Goal: Task Accomplishment & Management: Manage account settings

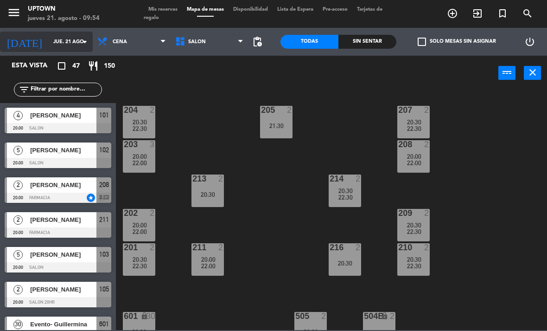
click at [60, 40] on input "jue. 21 ago." at bounding box center [83, 41] width 69 height 15
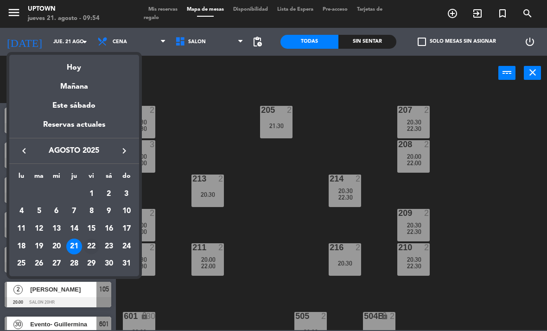
click at [92, 243] on div "22" at bounding box center [91, 246] width 16 height 16
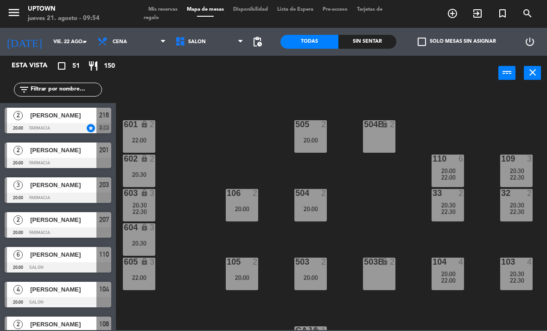
scroll to position [192, 0]
click at [49, 35] on input "vie. 22 ago." at bounding box center [83, 41] width 69 height 15
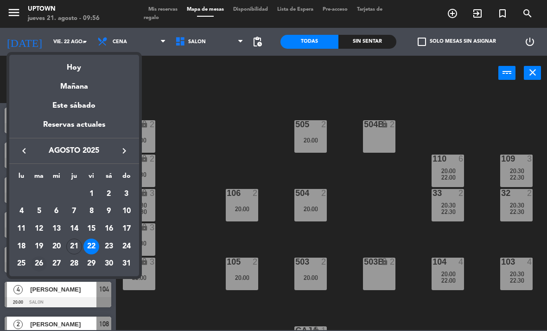
click at [45, 262] on div "26" at bounding box center [39, 264] width 16 height 16
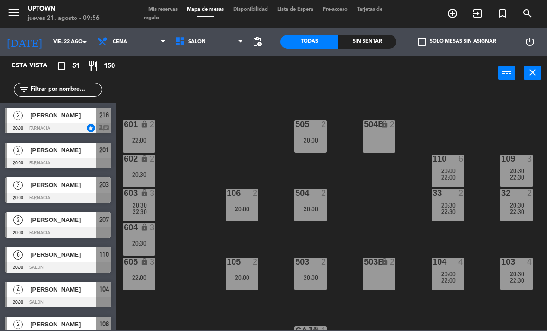
type input "[DATE]"
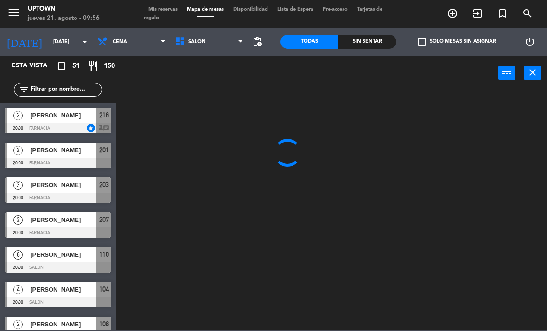
scroll to position [0, 0]
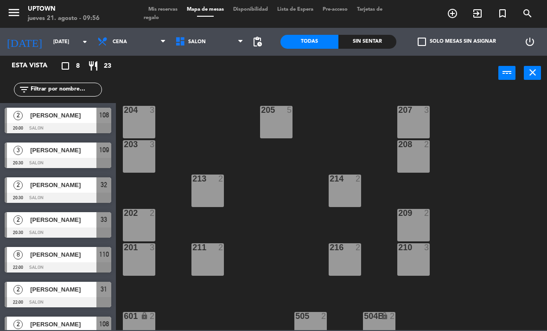
click at [458, 14] on icon "turned_in_not" at bounding box center [452, 13] width 11 height 11
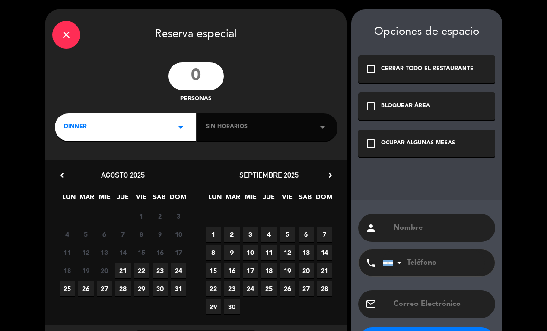
click at [202, 82] on input "number" at bounding box center [196, 76] width 56 height 28
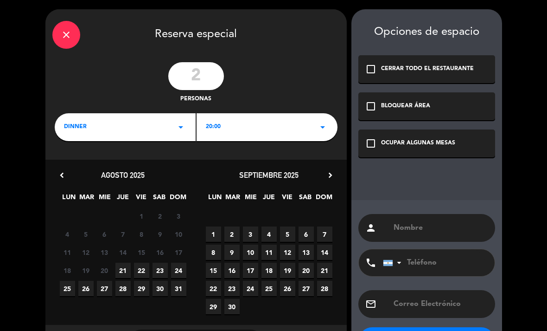
type input "2"
click at [91, 290] on span "26" at bounding box center [85, 288] width 15 height 15
click at [275, 128] on div "20:00 arrow_drop_down" at bounding box center [267, 127] width 141 height 28
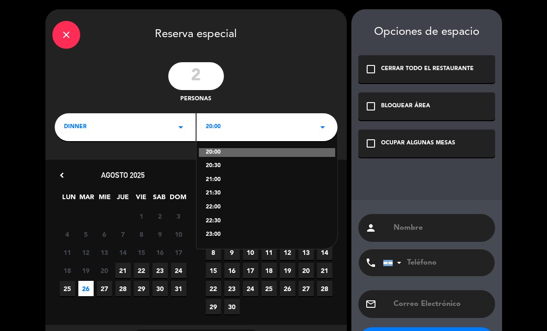
click at [324, 90] on div "2 personas" at bounding box center [195, 83] width 301 height 42
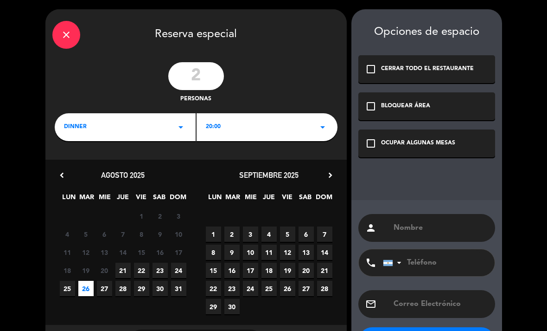
click at [427, 138] on div "check_box_outline_blank OCUPAR ALGUNAS MESAS" at bounding box center [426, 143] width 137 height 28
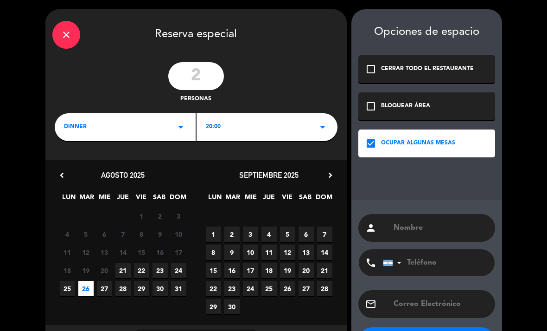
click at [428, 227] on input "text" at bounding box center [441, 227] width 96 height 13
click at [416, 234] on input "text" at bounding box center [441, 227] width 96 height 13
paste input "[PERSON_NAME]"
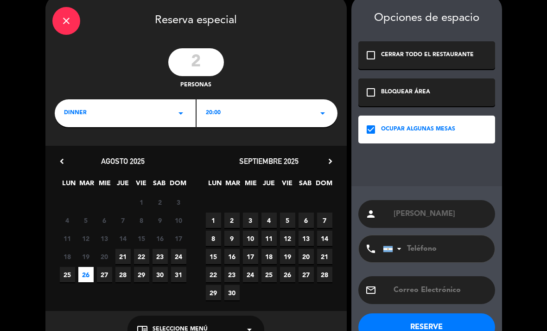
scroll to position [12, 0]
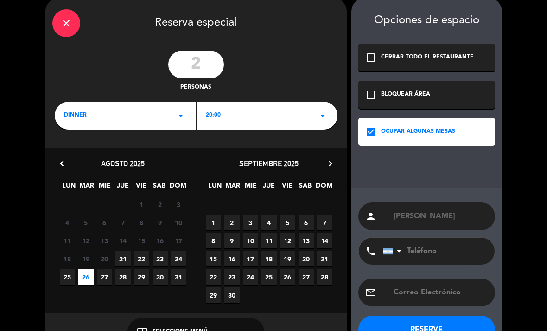
type input "[PERSON_NAME]"
click at [458, 323] on button "RESERVE" at bounding box center [426, 329] width 137 height 28
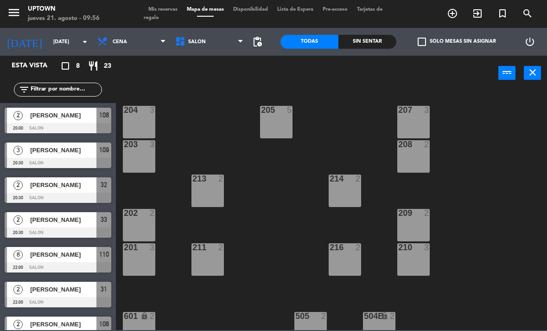
click at [173, 10] on span "Mis reservas" at bounding box center [163, 9] width 38 height 5
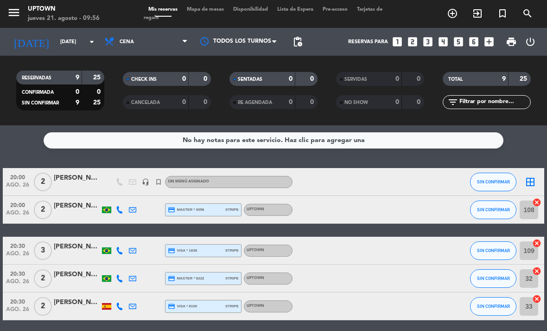
click at [532, 183] on icon "border_all" at bounding box center [530, 181] width 11 height 11
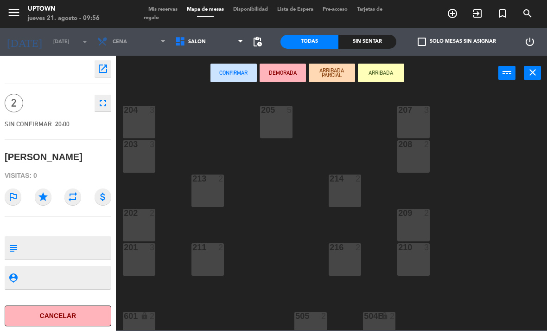
click at [214, 190] on div "213 2" at bounding box center [208, 190] width 32 height 32
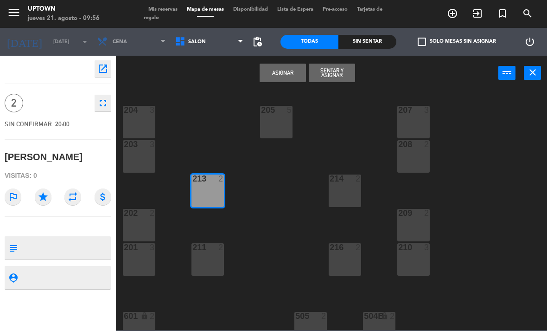
click at [76, 249] on textarea at bounding box center [65, 247] width 89 height 19
type textarea "Voucher baliarda 316"
click at [48, 195] on icon "star" at bounding box center [43, 196] width 17 height 17
click at [281, 79] on button "Asignar" at bounding box center [283, 73] width 46 height 19
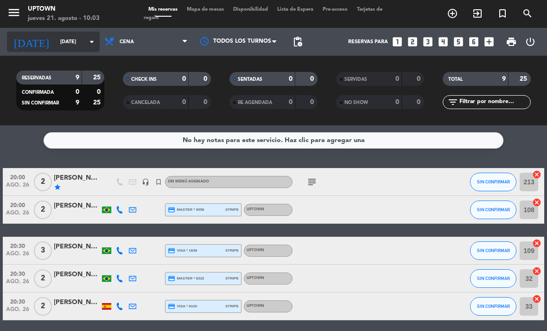
click at [57, 44] on input "[DATE]" at bounding box center [90, 41] width 69 height 15
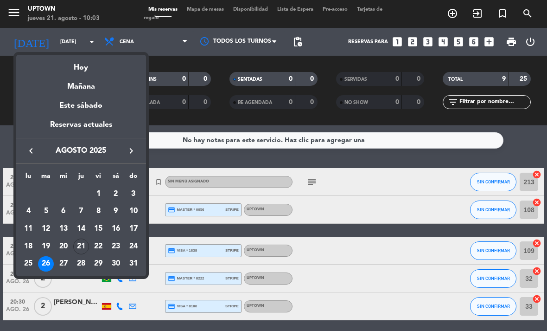
click at [131, 149] on icon "keyboard_arrow_right" at bounding box center [131, 150] width 11 height 11
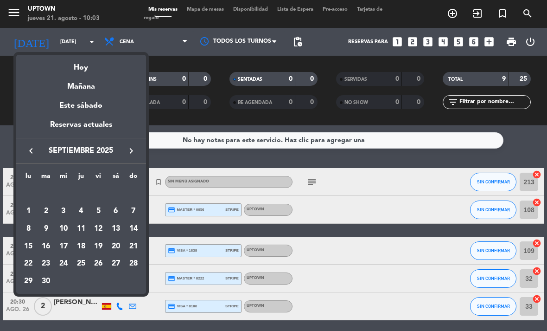
click at [79, 212] on div "4" at bounding box center [81, 211] width 16 height 16
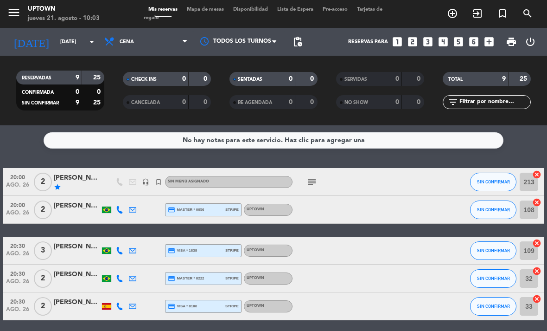
type input "[DEMOGRAPHIC_DATA][DATE]"
click at [17, 11] on icon "menu" at bounding box center [14, 13] width 14 height 14
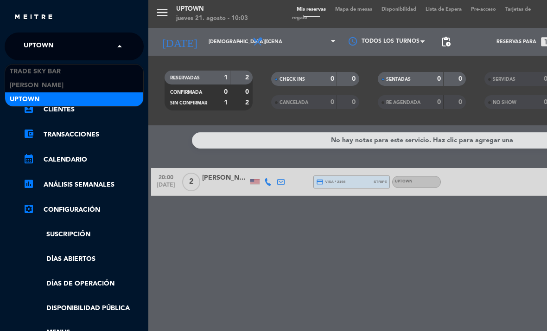
click at [39, 43] on span "Uptown" at bounding box center [39, 46] width 30 height 19
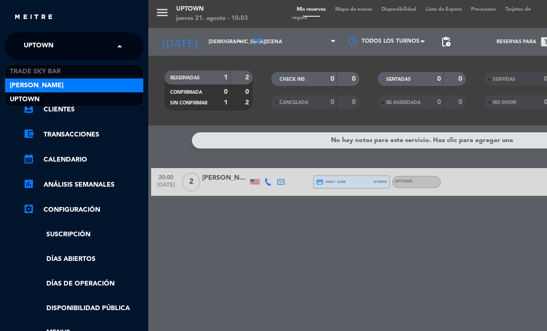
click at [42, 88] on span "[PERSON_NAME]" at bounding box center [37, 85] width 54 height 11
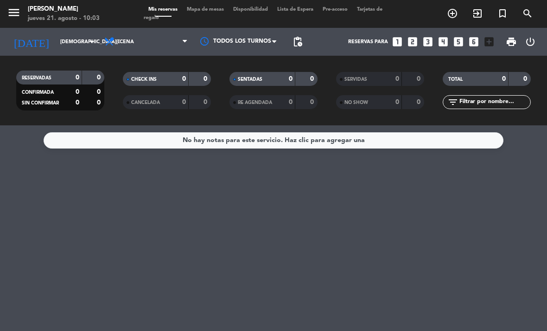
click at [458, 15] on icon "turned_in_not" at bounding box center [452, 13] width 11 height 11
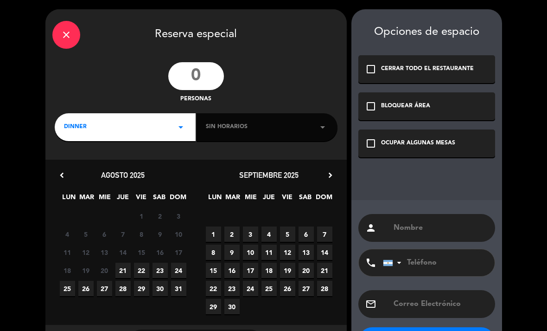
click at [205, 68] on input "number" at bounding box center [196, 76] width 56 height 28
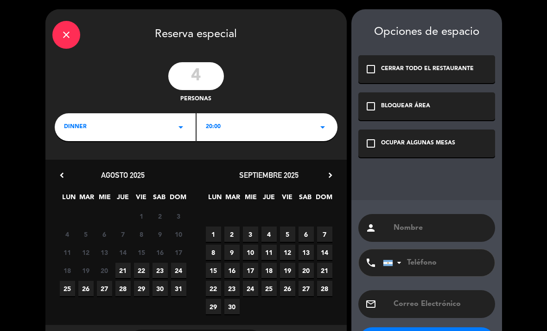
type input "4"
click at [268, 230] on span "4" at bounding box center [269, 233] width 15 height 15
click at [427, 155] on div "check_box_outline_blank OCUPAR ALGUNAS MESAS" at bounding box center [426, 143] width 137 height 28
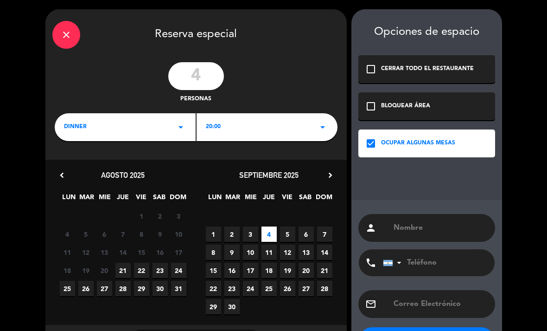
click at [416, 224] on input "text" at bounding box center [441, 227] width 96 height 13
paste input "[DEMOGRAPHIC_DATA][PERSON_NAME]"
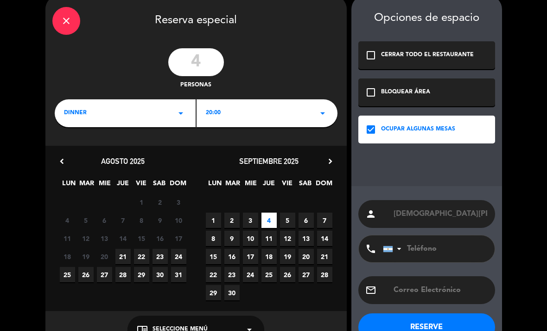
scroll to position [15, 0]
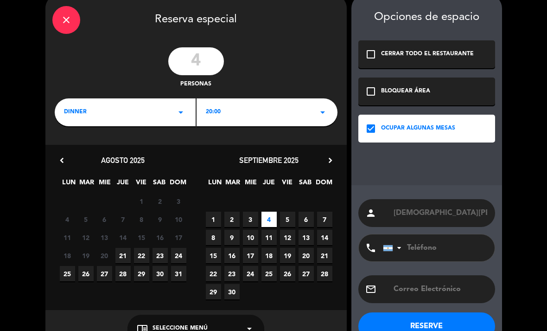
type input "[DEMOGRAPHIC_DATA][PERSON_NAME]"
click at [438, 316] on button "RESERVE" at bounding box center [426, 326] width 137 height 28
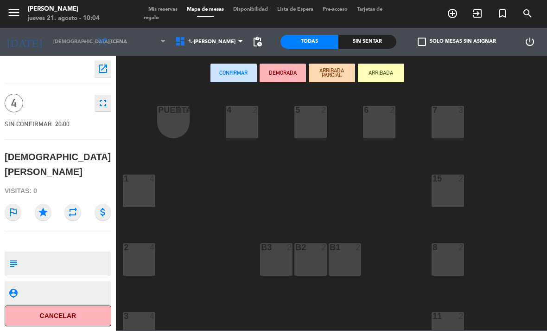
click at [140, 179] on div at bounding box center [139, 178] width 15 height 8
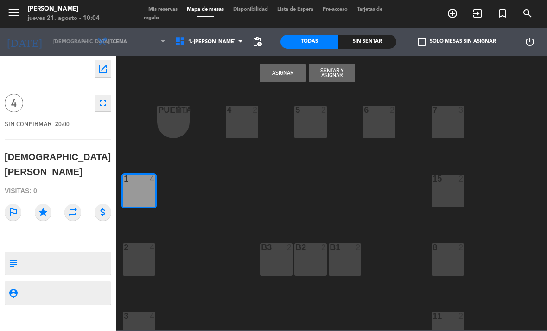
click at [88, 253] on textarea at bounding box center [65, 262] width 89 height 19
type textarea "VOCUHER baliarda 439 Los 2 pax extra [DEMOGRAPHIC_DATA] todo"
click at [49, 204] on icon "star" at bounding box center [43, 212] width 17 height 17
click at [282, 73] on button "Asignar" at bounding box center [283, 73] width 46 height 19
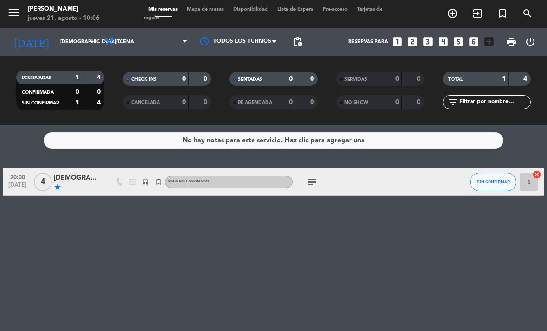
click at [16, 10] on icon "menu" at bounding box center [14, 13] width 14 height 14
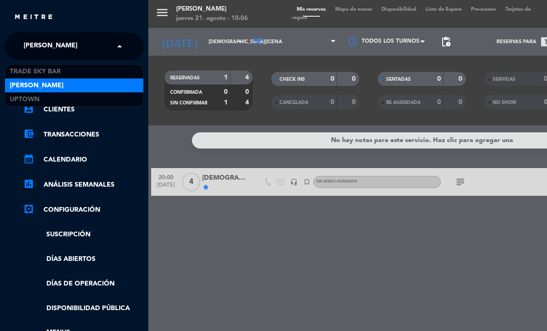
click at [39, 38] on span "[PERSON_NAME]" at bounding box center [51, 46] width 54 height 19
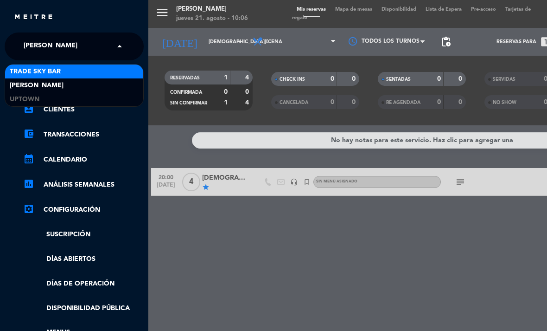
click at [43, 72] on span "Trade Sky Bar" at bounding box center [35, 71] width 51 height 11
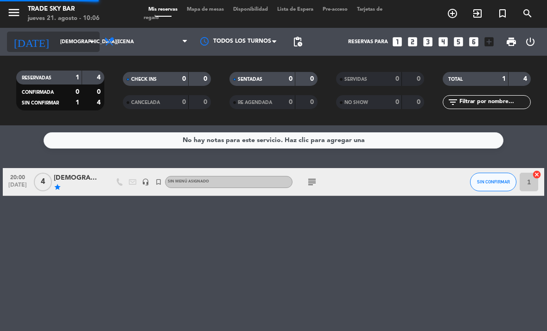
click at [30, 43] on icon "[DATE]" at bounding box center [31, 42] width 49 height 20
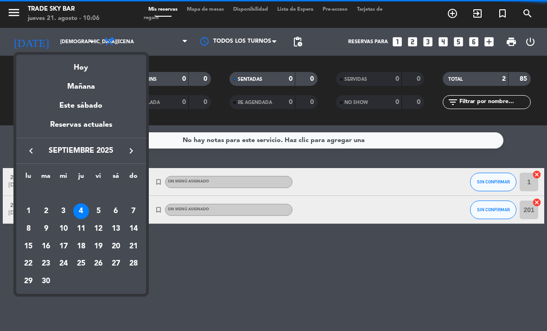
click at [35, 151] on icon "keyboard_arrow_left" at bounding box center [31, 150] width 11 height 11
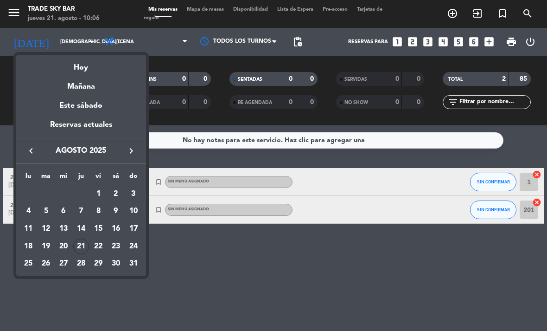
click at [116, 246] on div "23" at bounding box center [116, 246] width 16 height 16
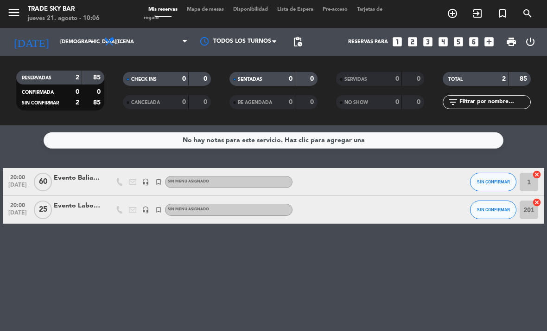
type input "sáb. 23 ago."
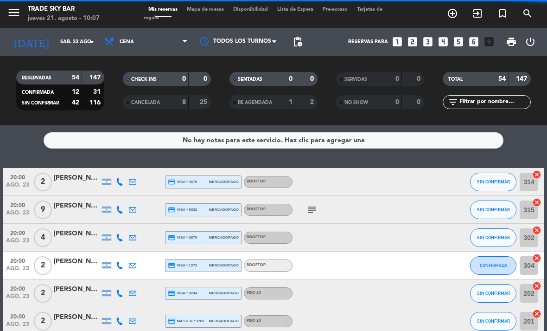
click at [458, 13] on icon "turned_in_not" at bounding box center [452, 13] width 11 height 11
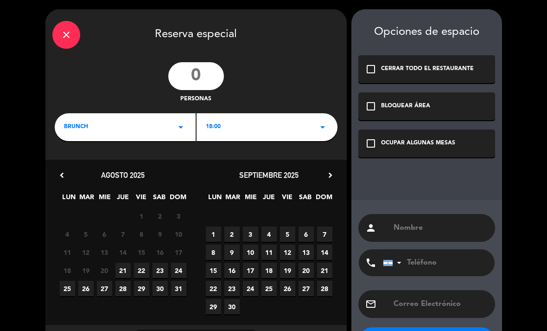
click at [208, 70] on input "number" at bounding box center [196, 76] width 56 height 28
type input "2"
click at [168, 126] on div "BRUNCH arrow_drop_down" at bounding box center [125, 127] width 141 height 28
click at [163, 164] on div "Cena" at bounding box center [125, 165] width 122 height 9
click at [245, 125] on div "18:00 arrow_drop_down" at bounding box center [267, 127] width 141 height 28
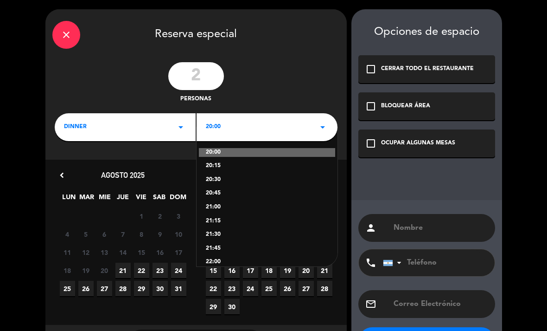
scroll to position [55, 0]
click at [218, 233] on div "22:30" at bounding box center [267, 234] width 122 height 9
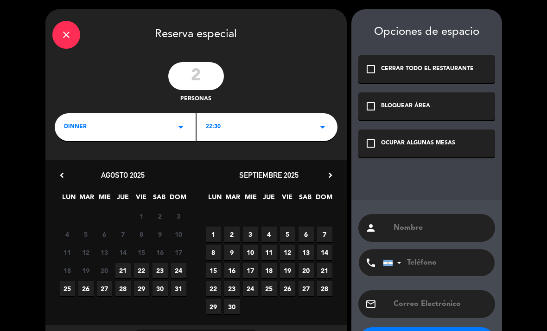
click at [160, 267] on span "23" at bounding box center [160, 269] width 15 height 15
click at [422, 145] on div "OCUPAR ALGUNAS MESAS" at bounding box center [418, 143] width 74 height 9
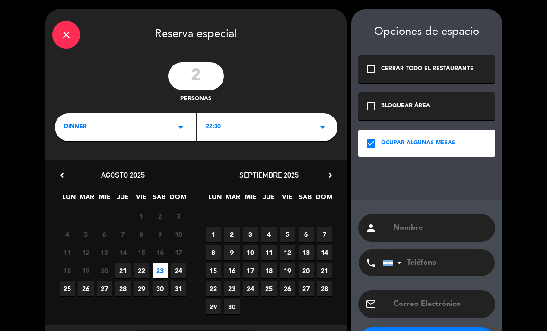
click at [414, 222] on input "text" at bounding box center [441, 227] width 96 height 13
click at [416, 229] on input "text" at bounding box center [441, 227] width 96 height 13
paste input "[PERSON_NAME]"
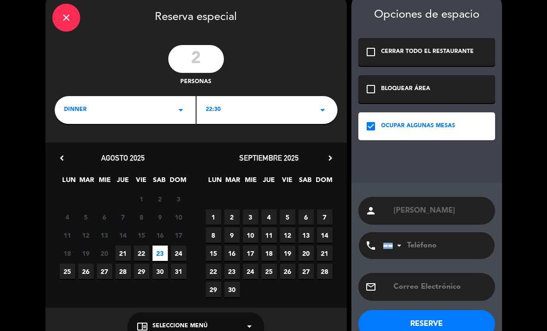
scroll to position [16, 0]
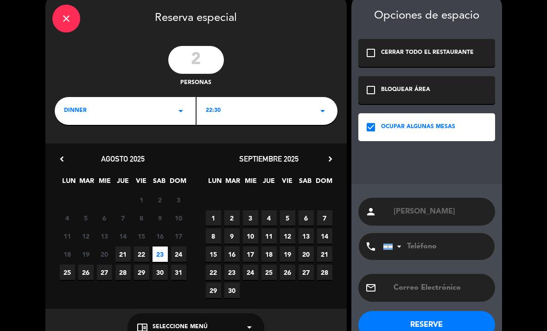
type input "[PERSON_NAME]"
click at [437, 317] on button "RESERVE" at bounding box center [426, 325] width 137 height 28
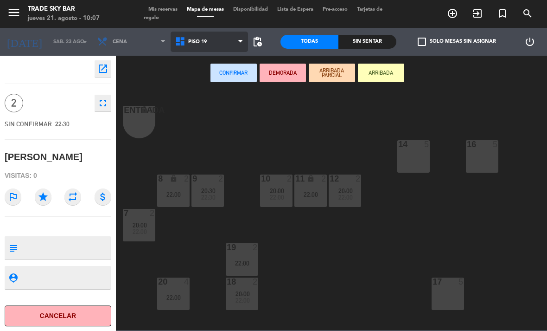
click at [218, 38] on span "PISO 19" at bounding box center [210, 42] width 78 height 20
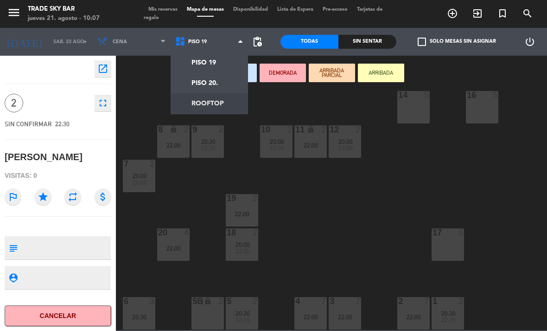
scroll to position [49, 0]
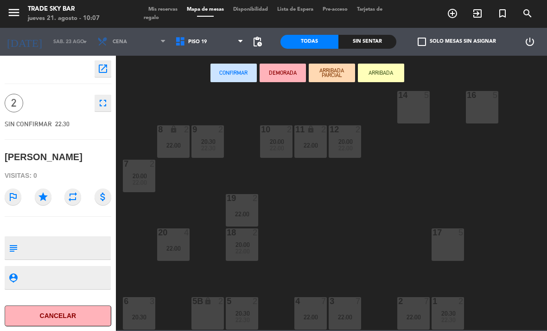
click at [206, 309] on div "5B lock 2" at bounding box center [208, 313] width 32 height 32
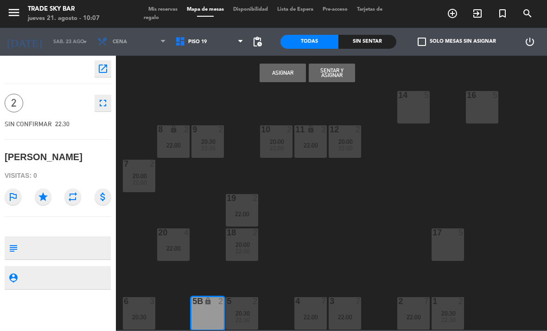
click at [100, 257] on textarea at bounding box center [65, 247] width 89 height 19
type textarea "Voucher baliarda 356"
click at [45, 205] on icon "star" at bounding box center [43, 196] width 17 height 17
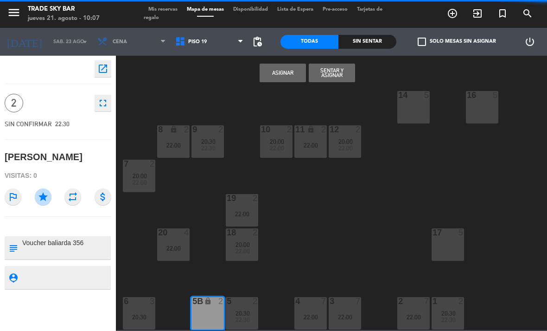
click at [281, 80] on button "Asignar" at bounding box center [283, 73] width 46 height 19
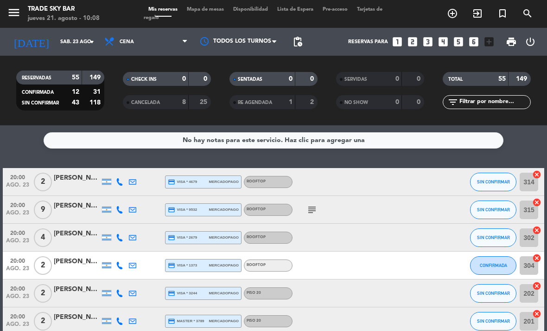
click at [12, 9] on icon "menu" at bounding box center [14, 13] width 14 height 14
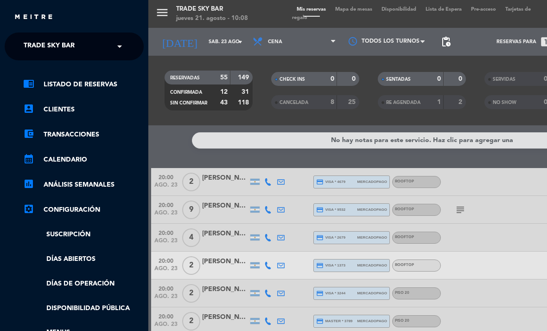
click at [36, 45] on span "Trade Sky Bar" at bounding box center [49, 46] width 51 height 19
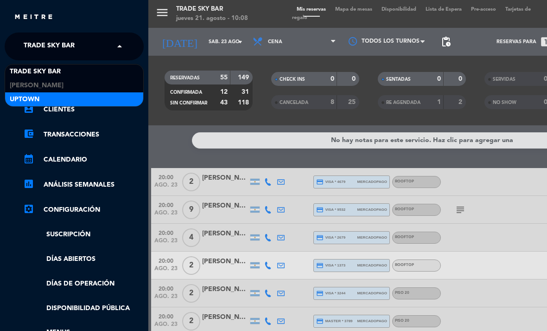
click at [70, 99] on div "Uptown" at bounding box center [74, 99] width 138 height 14
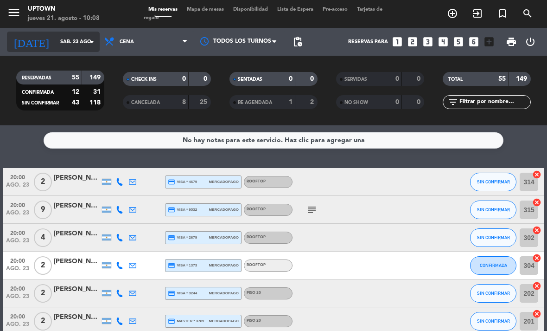
click at [82, 42] on input "sáb. 23 ago." at bounding box center [90, 41] width 69 height 15
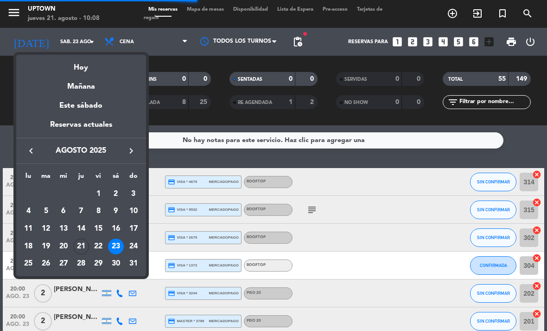
click at [101, 265] on div "29" at bounding box center [98, 264] width 16 height 16
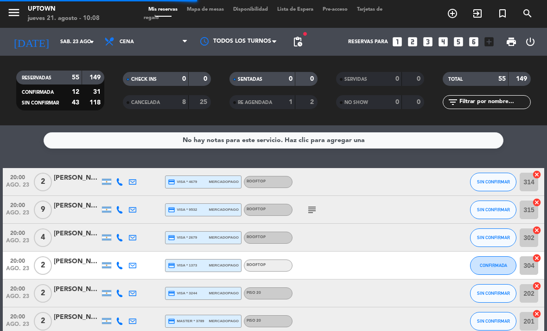
type input "vie. 29 ago."
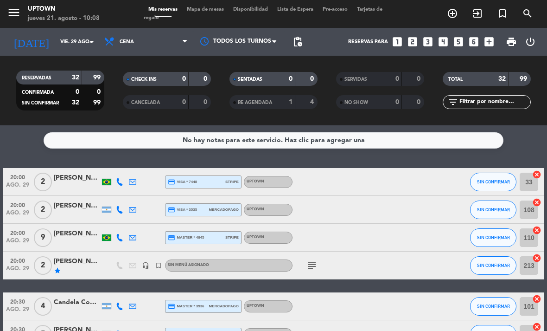
click at [218, 9] on span "Mapa de mesas" at bounding box center [205, 9] width 46 height 5
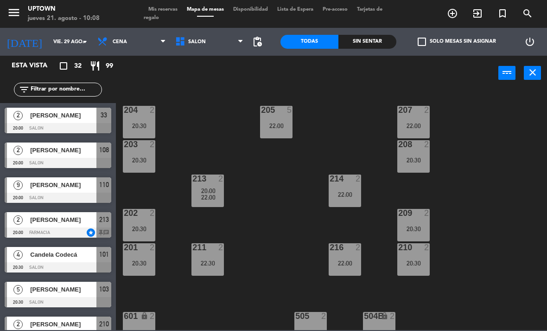
scroll to position [30, 0]
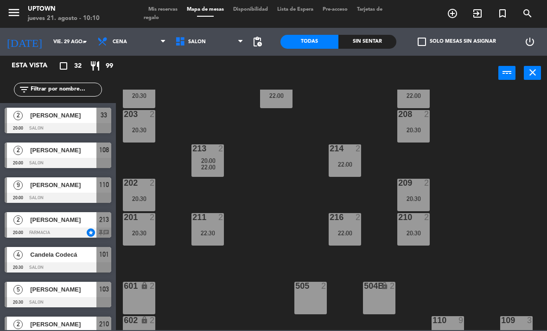
click at [458, 13] on icon "turned_in_not" at bounding box center [452, 13] width 11 height 11
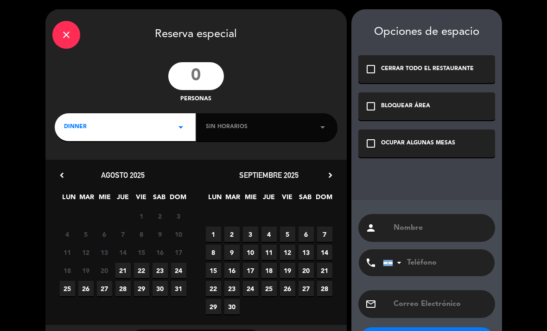
click at [208, 73] on input "number" at bounding box center [196, 76] width 56 height 28
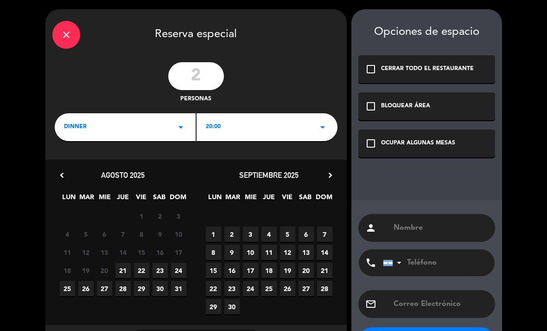
type input "2"
click at [209, 128] on span "20:00" at bounding box center [213, 126] width 15 height 9
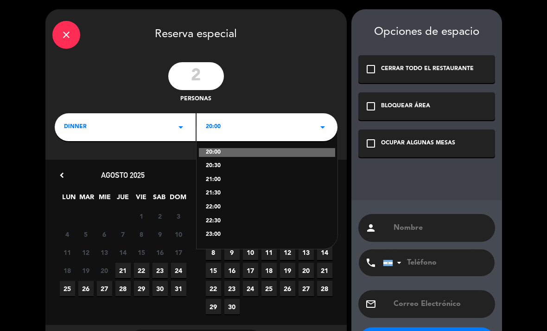
click at [216, 207] on div "22:00" at bounding box center [267, 207] width 122 height 9
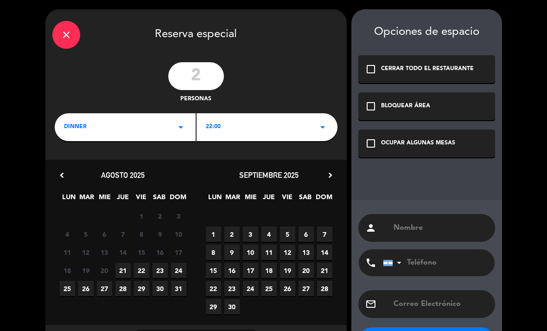
click at [144, 289] on span "29" at bounding box center [141, 288] width 15 height 15
click at [410, 150] on div "check_box_outline_blank OCUPAR ALGUNAS MESAS" at bounding box center [426, 143] width 137 height 28
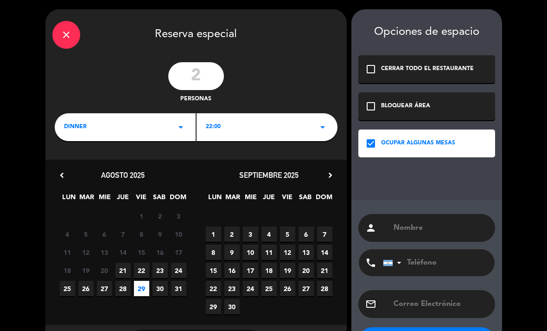
click at [420, 221] on input "text" at bounding box center [441, 227] width 96 height 13
click at [422, 227] on input "text" at bounding box center [441, 227] width 96 height 13
paste input "[PERSON_NAME]"
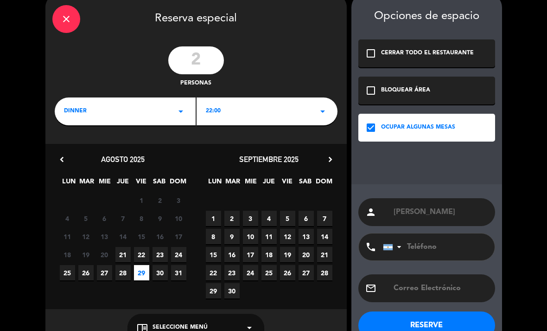
scroll to position [14, 0]
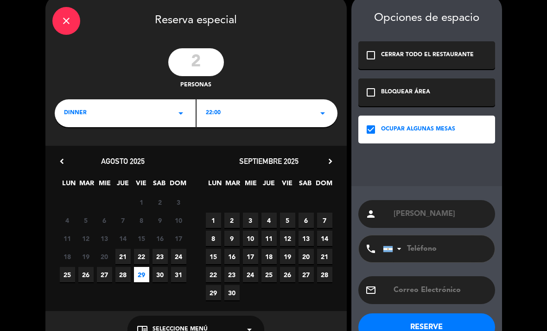
type input "[PERSON_NAME]"
click at [444, 320] on button "RESERVE" at bounding box center [426, 327] width 137 height 28
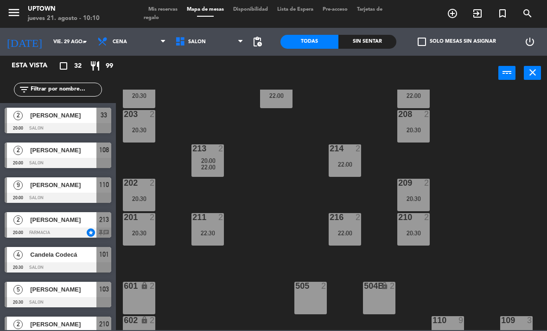
click at [173, 9] on span "Mis reservas" at bounding box center [163, 9] width 38 height 5
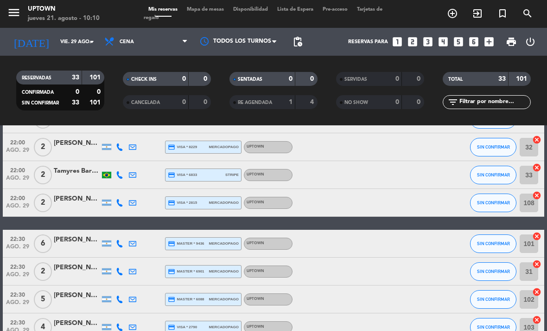
scroll to position [667, 0]
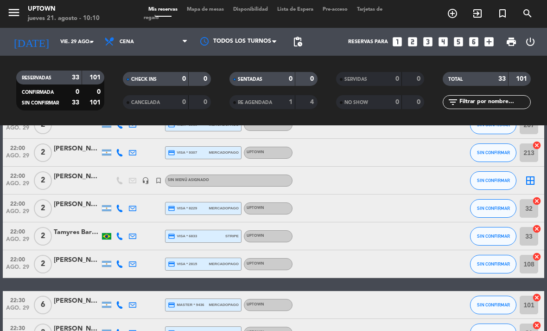
click at [529, 182] on icon "border_all" at bounding box center [530, 180] width 11 height 11
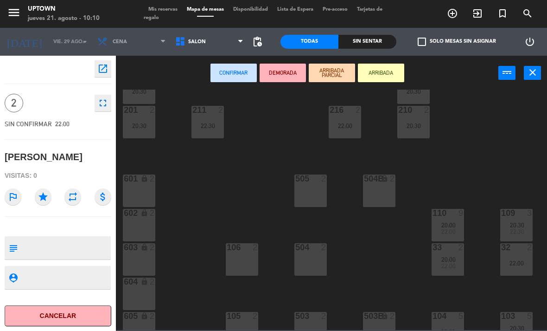
scroll to position [137, 0]
click at [254, 185] on div "204 2 20:30 205 5 22:00 207 2 22:00 203 2 20:30 208 2 20:30 213 2 20:00 22:00 2…" at bounding box center [334, 209] width 426 height 240
click at [531, 79] on button "close" at bounding box center [532, 73] width 17 height 14
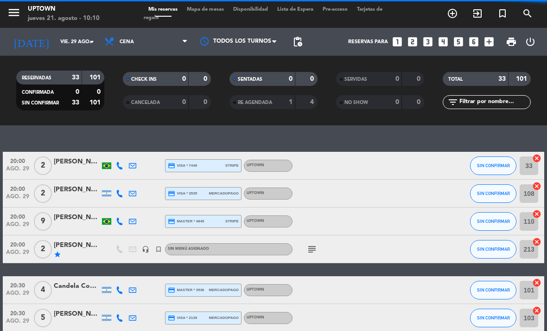
click at [207, 12] on span "Mapa de mesas" at bounding box center [205, 9] width 46 height 5
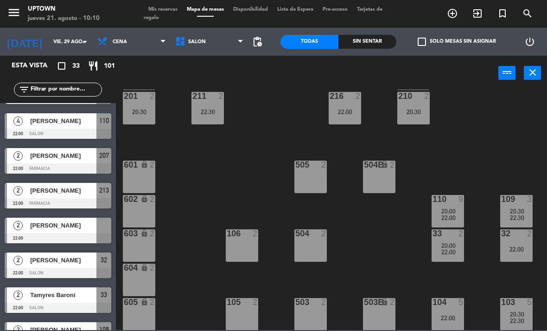
scroll to position [689, 0]
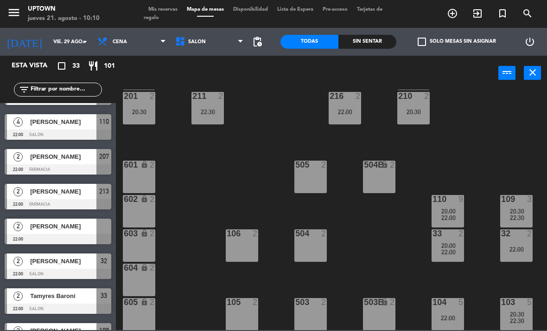
click at [152, 117] on div "201 2 20:30" at bounding box center [139, 108] width 32 height 32
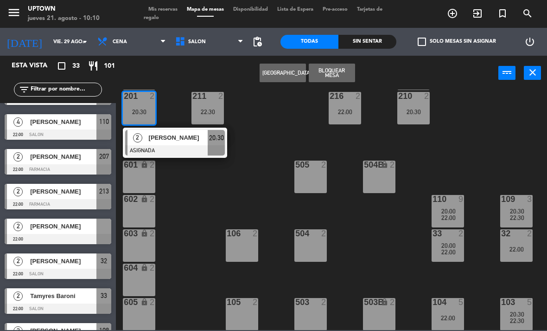
click at [146, 109] on div "20:30" at bounding box center [139, 112] width 32 height 6
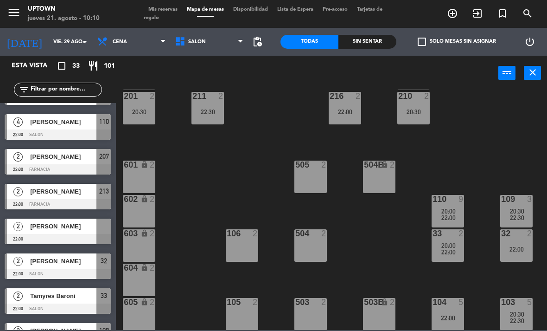
click at [148, 113] on div "20:30" at bounding box center [139, 112] width 32 height 6
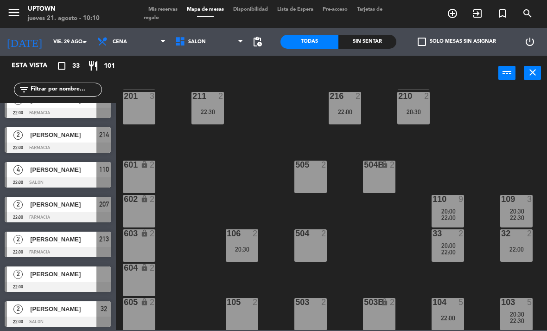
scroll to position [681, 0]
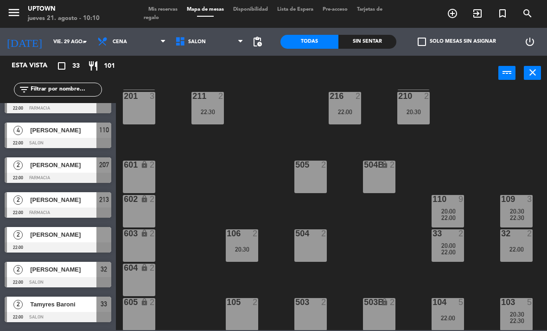
click at [81, 244] on div at bounding box center [58, 247] width 107 height 10
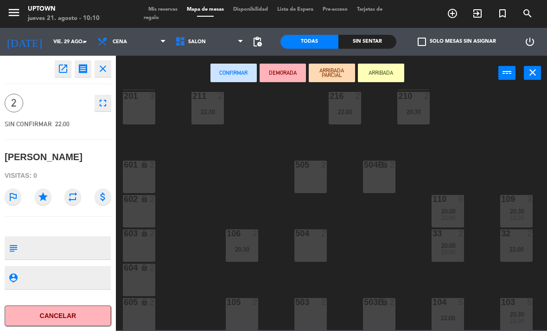
click at [145, 110] on div "201 3" at bounding box center [139, 108] width 32 height 32
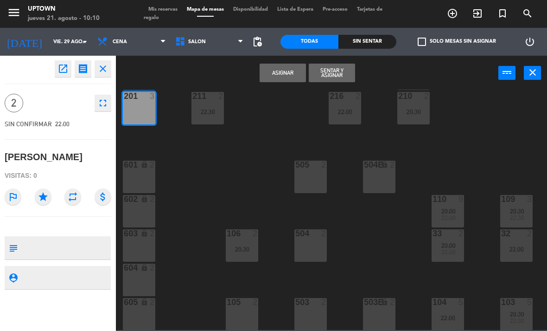
click at [84, 246] on textarea at bounding box center [65, 247] width 89 height 19
type textarea "Voucher baliarda 356 Vegetarianos adapter menu"
click at [45, 198] on icon "star" at bounding box center [43, 196] width 17 height 17
click at [285, 75] on button "Asignar" at bounding box center [283, 73] width 46 height 19
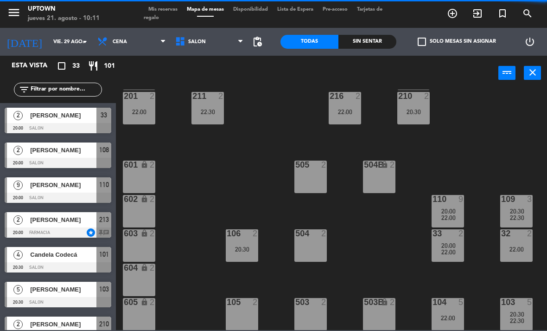
scroll to position [58, 0]
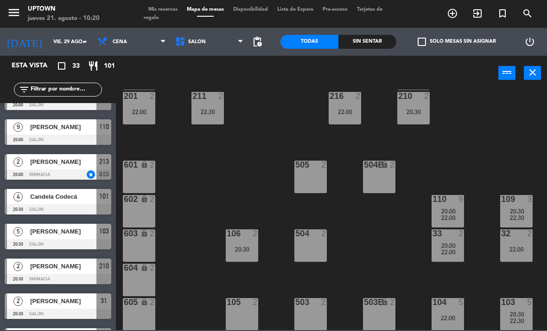
click at [12, 12] on icon "menu" at bounding box center [14, 13] width 14 height 14
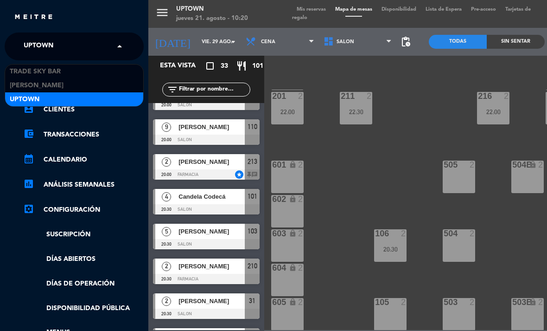
click at [31, 45] on span "Uptown" at bounding box center [39, 46] width 30 height 19
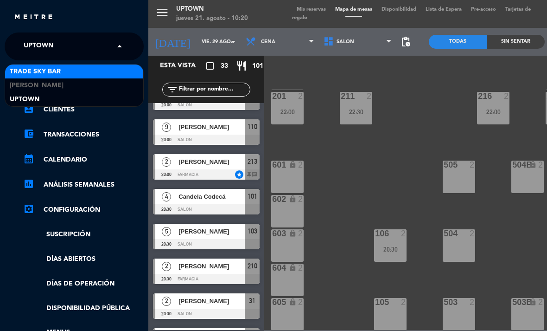
click at [39, 68] on span "Trade Sky Bar" at bounding box center [35, 71] width 51 height 11
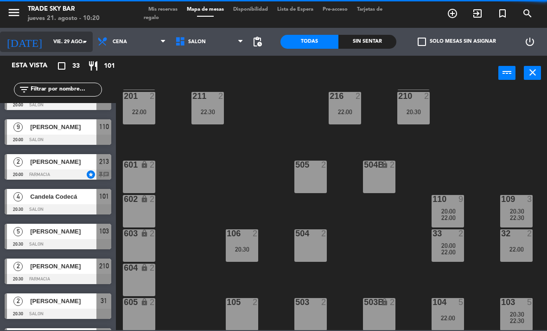
click at [49, 50] on input "vie. 29 ago." at bounding box center [83, 41] width 69 height 15
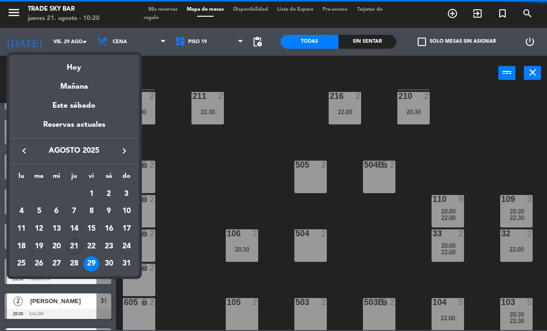
click at [269, 137] on div at bounding box center [273, 165] width 547 height 331
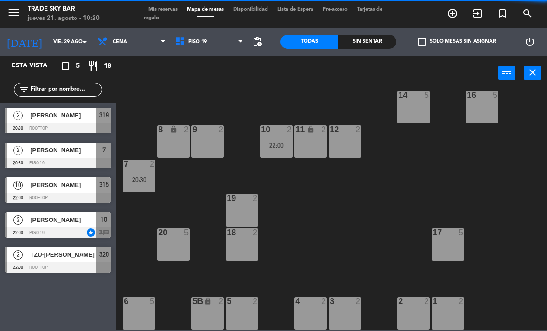
scroll to position [0, 0]
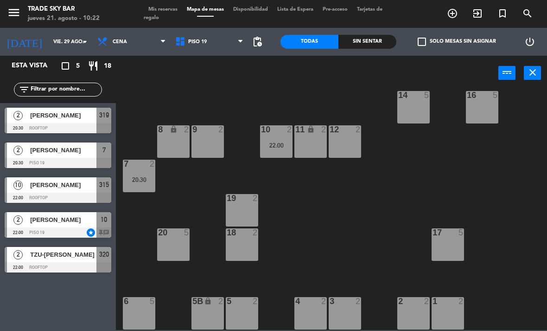
click at [20, 11] on icon "menu" at bounding box center [14, 13] width 14 height 14
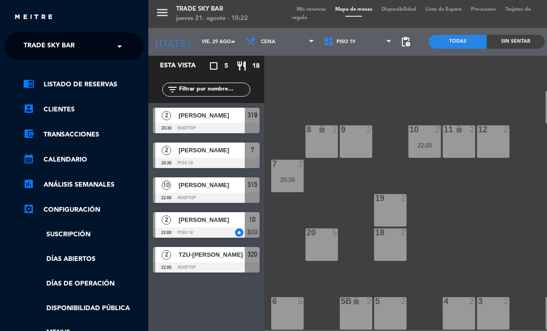
click at [59, 45] on span "Trade Sky Bar" at bounding box center [49, 46] width 51 height 19
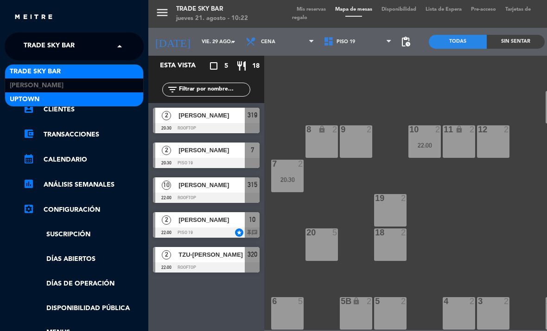
click at [65, 101] on div "Uptown" at bounding box center [74, 99] width 138 height 14
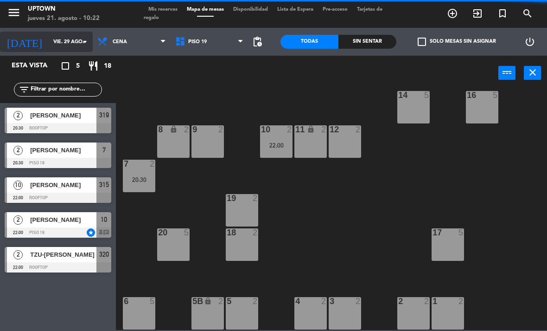
click at [73, 40] on input "vie. 29 ago." at bounding box center [83, 41] width 69 height 15
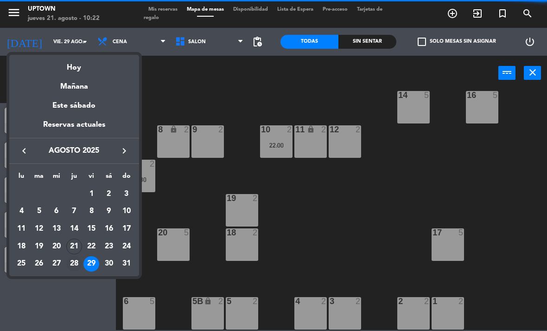
click at [75, 260] on div "28" at bounding box center [74, 264] width 16 height 16
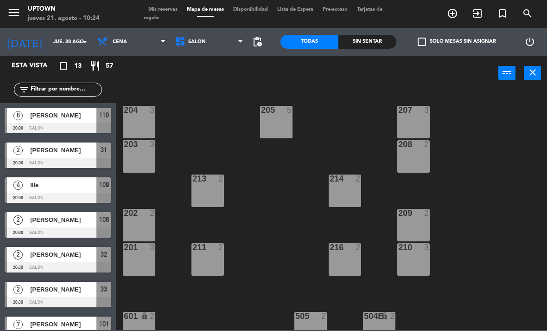
click at [17, 13] on icon "menu" at bounding box center [14, 13] width 14 height 14
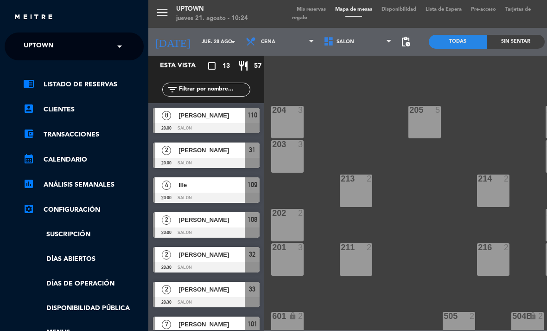
click at [44, 46] on span "Uptown" at bounding box center [39, 46] width 30 height 19
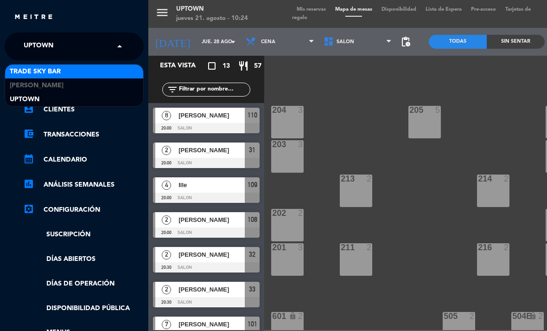
click at [53, 75] on span "Trade Sky Bar" at bounding box center [35, 71] width 51 height 11
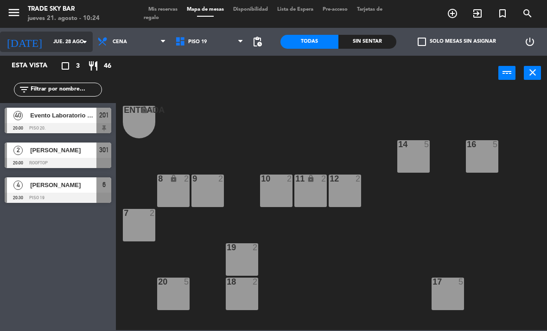
click at [49, 42] on input "jue. 28 ago." at bounding box center [83, 41] width 69 height 15
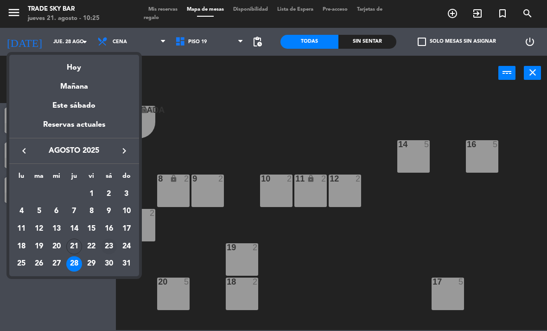
click at [104, 250] on div "23" at bounding box center [109, 246] width 16 height 16
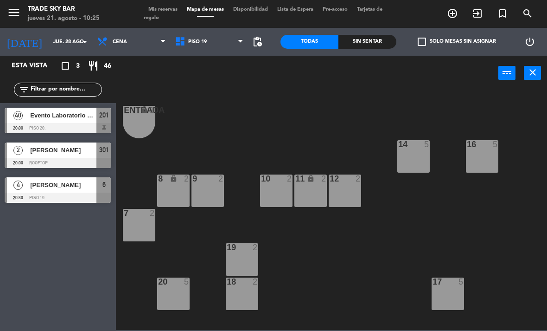
type input "sáb. 23 ago."
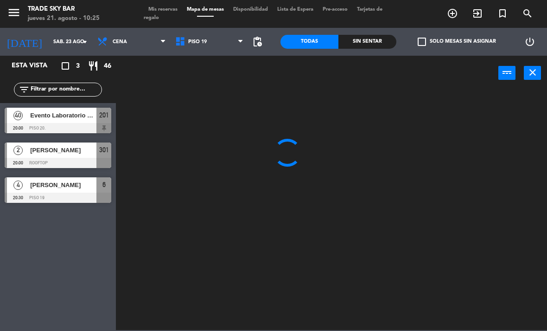
click at [458, 12] on icon "turned_in_not" at bounding box center [452, 13] width 11 height 11
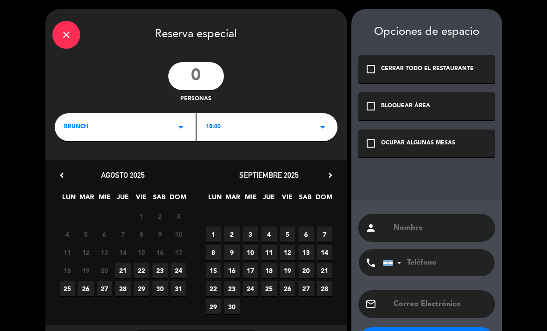
click at [199, 79] on input "number" at bounding box center [196, 76] width 56 height 28
type input "2"
click at [192, 131] on div "BRUNCH arrow_drop_down" at bounding box center [125, 127] width 141 height 28
click at [180, 164] on div "Cena" at bounding box center [125, 165] width 122 height 9
click at [248, 128] on div "18:00 arrow_drop_down" at bounding box center [267, 127] width 141 height 28
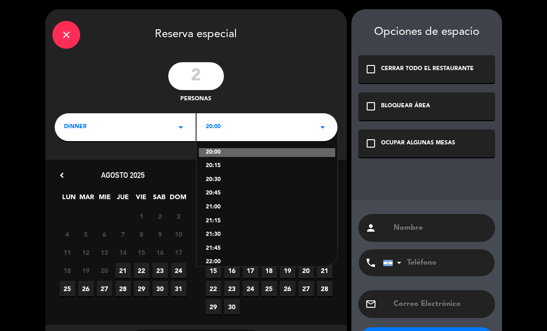
click at [221, 179] on div "20:30" at bounding box center [267, 179] width 122 height 9
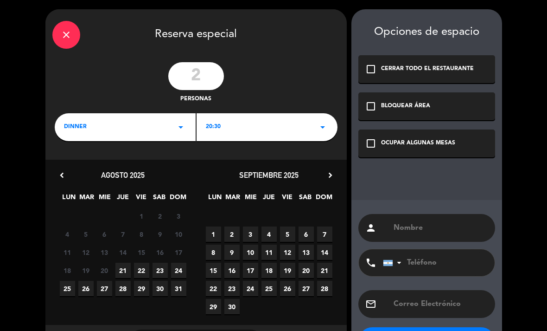
click at [163, 272] on span "23" at bounding box center [160, 269] width 15 height 15
click at [413, 152] on div "check_box_outline_blank OCUPAR ALGUNAS MESAS" at bounding box center [426, 143] width 137 height 28
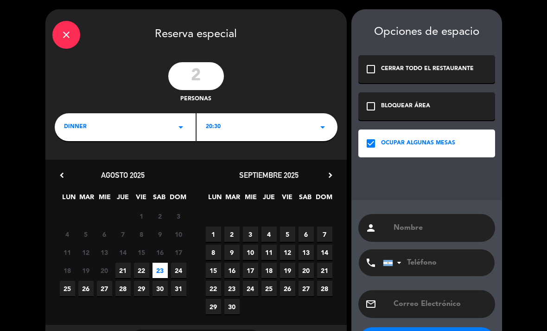
click at [415, 227] on input "text" at bounding box center [441, 227] width 96 height 13
paste input "[PERSON_NAME]"
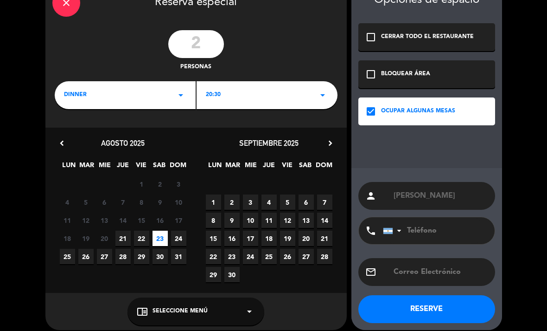
scroll to position [31, 0]
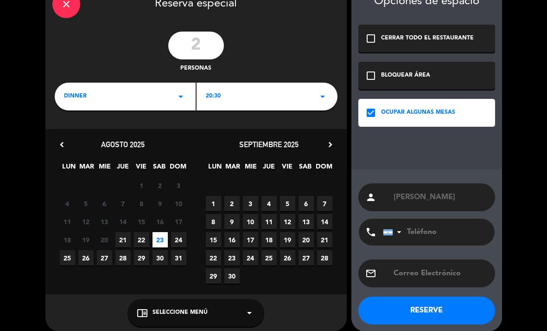
type input "[PERSON_NAME]"
click at [435, 302] on button "RESERVE" at bounding box center [426, 310] width 137 height 28
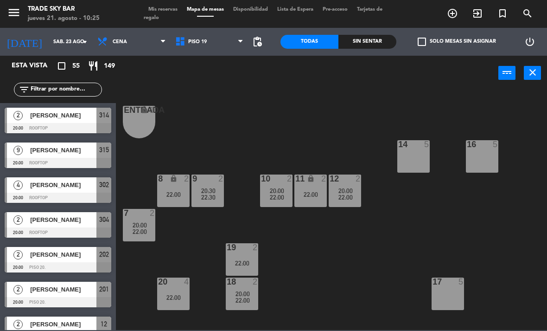
click at [173, 9] on span "Mis reservas" at bounding box center [163, 9] width 38 height 5
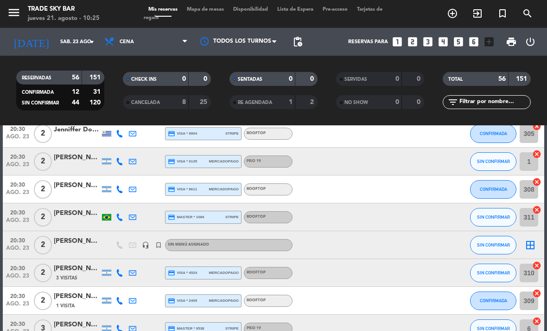
scroll to position [459, 0]
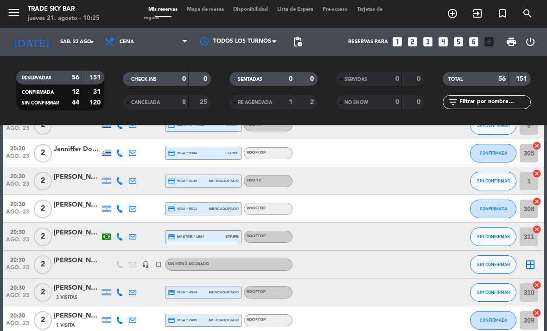
click at [529, 268] on icon "border_all" at bounding box center [530, 264] width 11 height 11
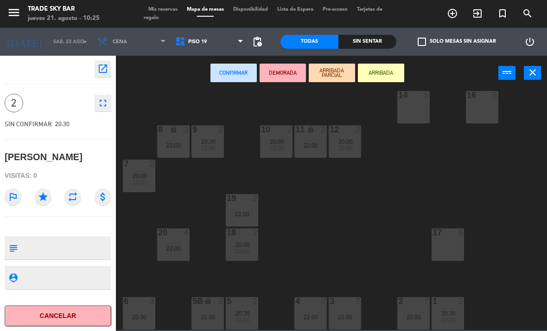
scroll to position [49, 0]
click at [204, 310] on div "5B lock 2 22:30" at bounding box center [208, 313] width 32 height 32
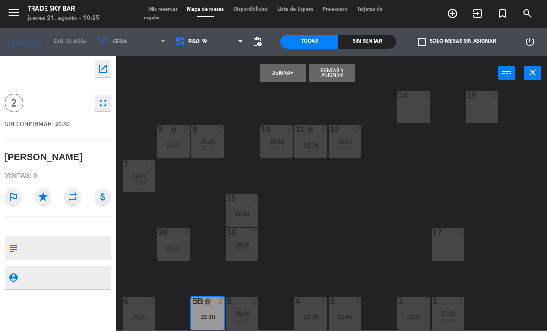
click at [96, 251] on textarea at bounding box center [65, 247] width 89 height 19
type textarea "Voucher baliarda 366"
click at [48, 199] on icon "star" at bounding box center [43, 196] width 17 height 17
click at [277, 78] on button "Asignar" at bounding box center [283, 73] width 46 height 19
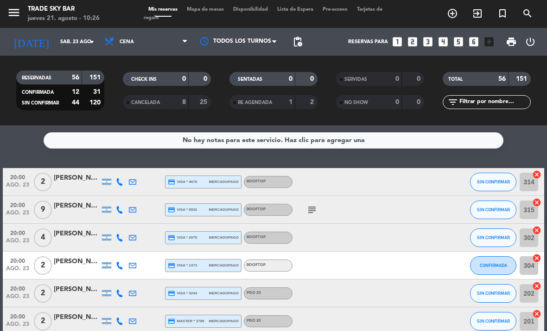
click at [18, 9] on icon "menu" at bounding box center [14, 13] width 14 height 14
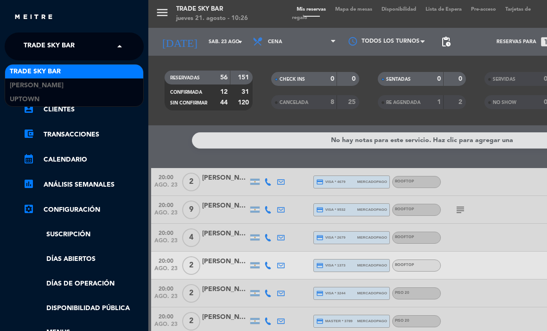
click at [32, 46] on span "Trade Sky Bar" at bounding box center [49, 46] width 51 height 19
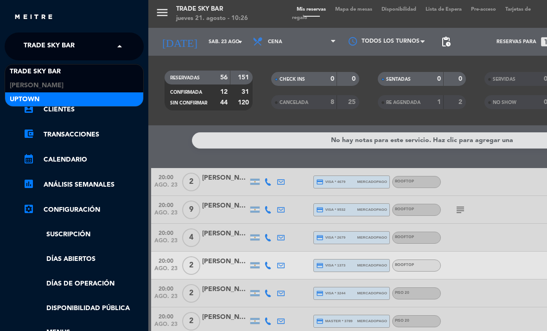
click at [34, 104] on div "Uptown" at bounding box center [74, 99] width 138 height 14
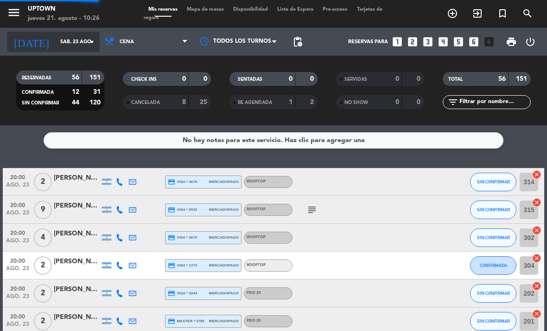
click at [79, 38] on input "sáb. 23 ago." at bounding box center [90, 41] width 69 height 15
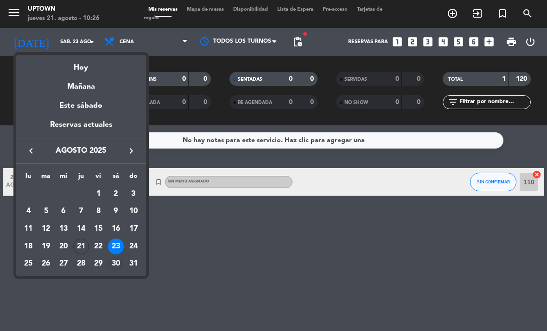
click at [115, 265] on div "30" at bounding box center [116, 264] width 16 height 16
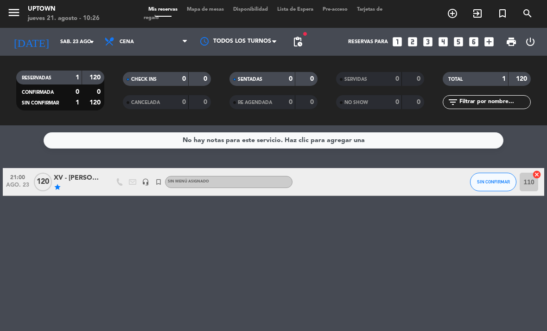
type input "sáb. 30 ago."
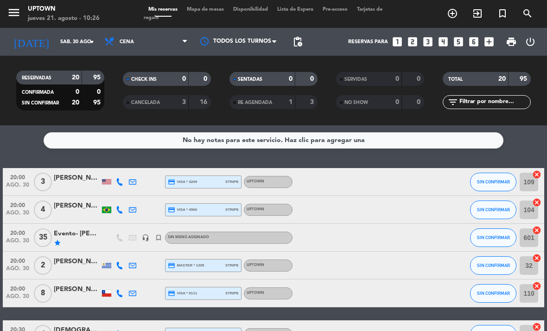
click at [202, 11] on span "Mapa de mesas" at bounding box center [205, 9] width 46 height 5
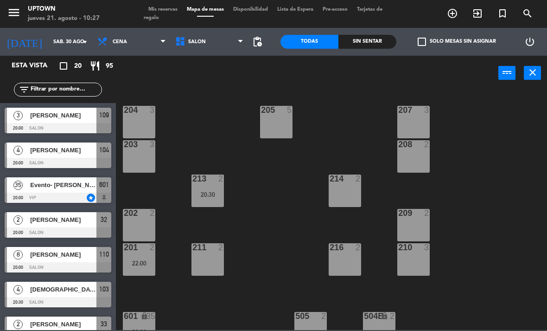
click at [17, 6] on icon "menu" at bounding box center [14, 13] width 14 height 14
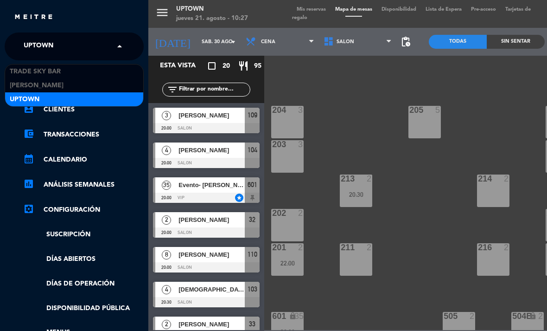
click at [34, 39] on span "Uptown" at bounding box center [39, 46] width 30 height 19
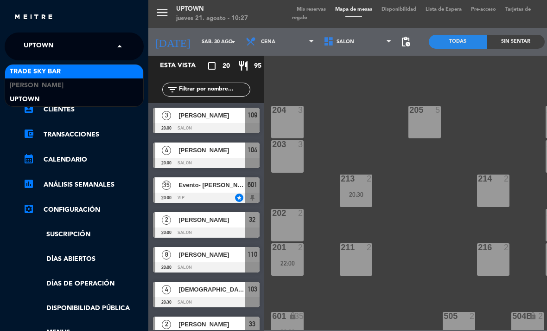
click at [40, 71] on span "Trade Sky Bar" at bounding box center [35, 71] width 51 height 11
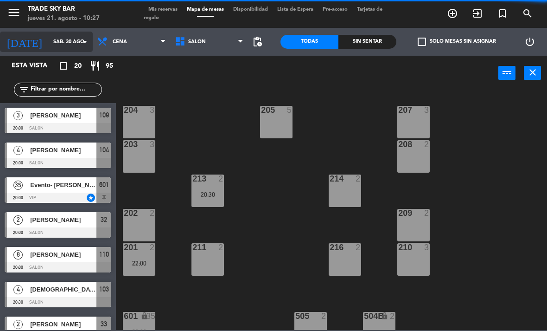
click at [75, 36] on input "sáb. 30 ago." at bounding box center [83, 41] width 69 height 15
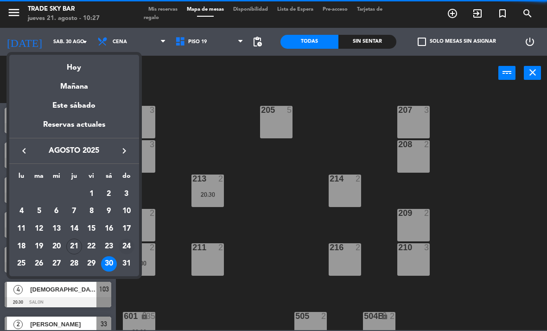
click at [128, 247] on div "24" at bounding box center [127, 246] width 16 height 16
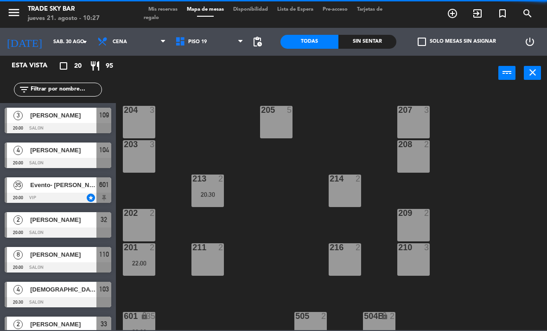
type input "dom. 24 ago."
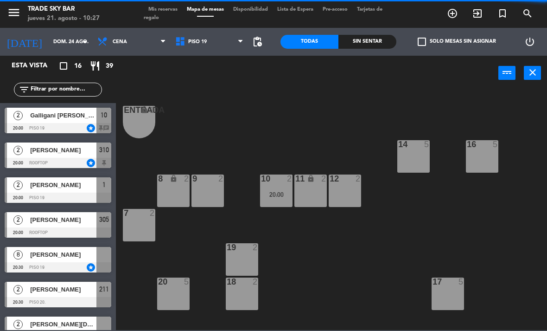
click at [458, 15] on icon "turned_in_not" at bounding box center [452, 13] width 11 height 11
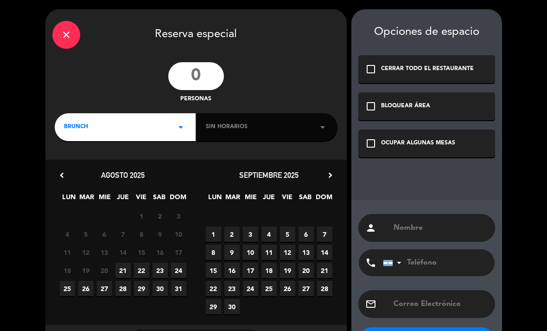
click at [195, 75] on input "number" at bounding box center [196, 76] width 56 height 28
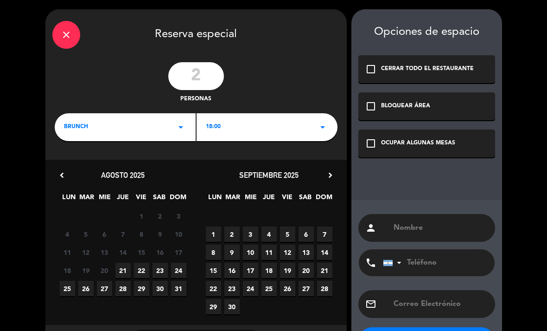
type input "2"
click at [178, 132] on div "BRUNCH arrow_drop_down" at bounding box center [125, 127] width 141 height 28
click at [177, 161] on div "Cena" at bounding box center [125, 165] width 122 height 9
click at [220, 135] on div "18:00 arrow_drop_down" at bounding box center [267, 127] width 141 height 28
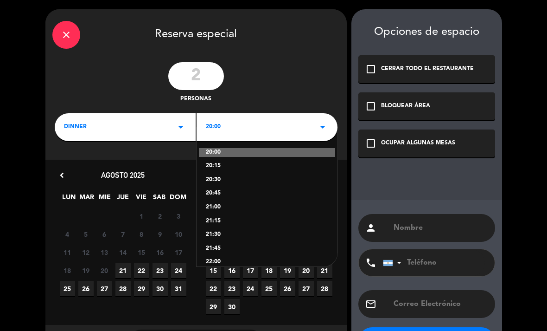
click at [220, 152] on div "20:00" at bounding box center [267, 152] width 136 height 9
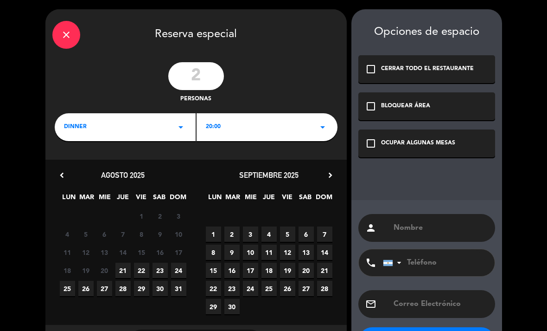
click at [182, 272] on span "24" at bounding box center [178, 269] width 15 height 15
click at [407, 144] on div "OCUPAR ALGUNAS MESAS" at bounding box center [418, 143] width 74 height 9
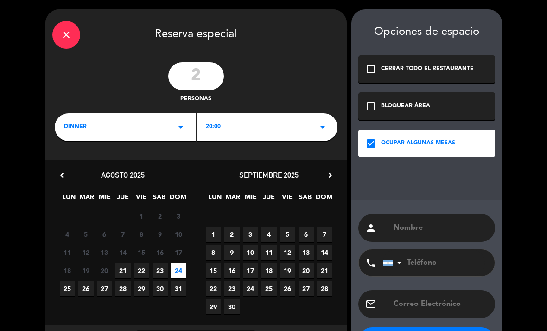
click at [420, 234] on input "text" at bounding box center [441, 227] width 96 height 13
click at [423, 227] on input "text" at bounding box center [441, 227] width 96 height 13
paste input "[PERSON_NAME]"
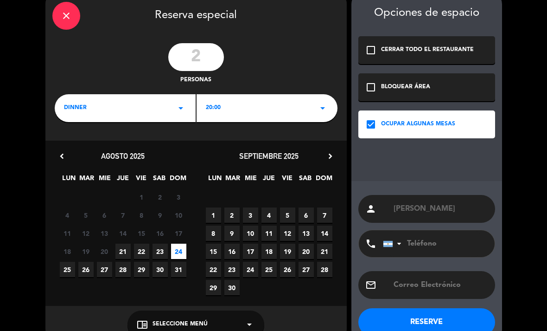
scroll to position [17, 0]
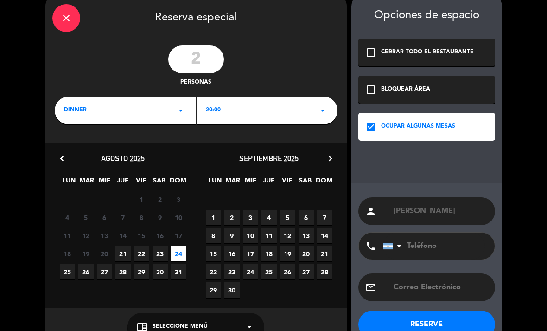
type input "[PERSON_NAME]"
click at [463, 321] on button "RESERVE" at bounding box center [426, 324] width 137 height 28
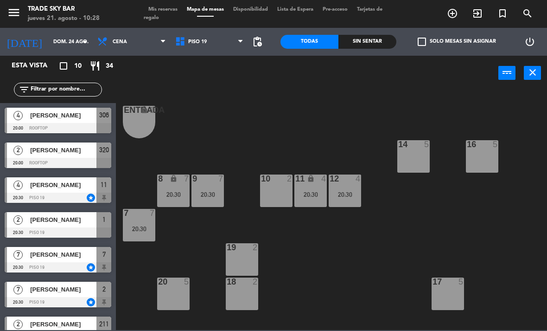
click at [167, 7] on span "Mis reservas" at bounding box center [163, 9] width 38 height 5
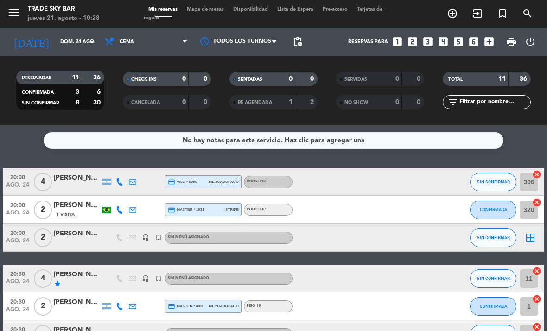
click at [533, 239] on icon "border_all" at bounding box center [530, 237] width 11 height 11
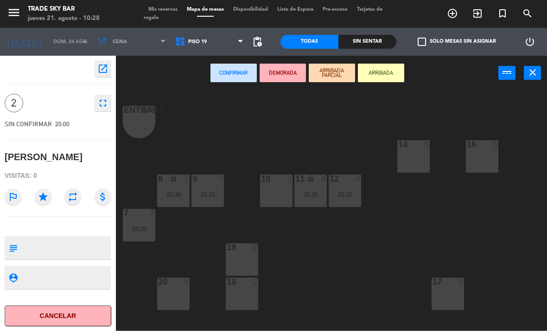
click at [272, 196] on div "10 2" at bounding box center [276, 190] width 32 height 32
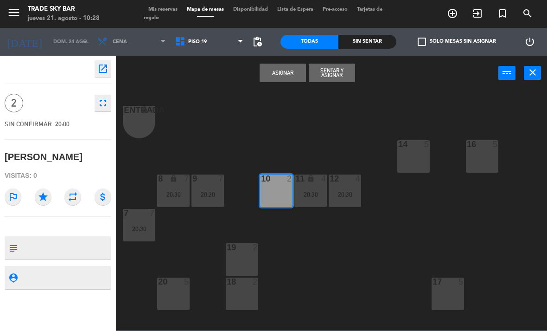
click at [88, 254] on textarea at bounding box center [65, 247] width 89 height 19
type textarea "Voucher baliarda 428"
click at [54, 194] on div "outlined_flag star repeat attach_money" at bounding box center [58, 197] width 107 height 26
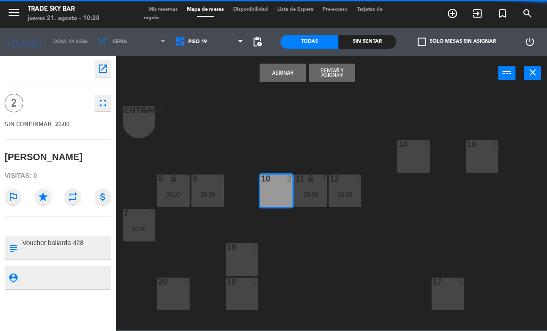
click at [45, 197] on icon "star" at bounding box center [43, 196] width 17 height 17
click at [284, 78] on button "Asignar" at bounding box center [283, 73] width 46 height 19
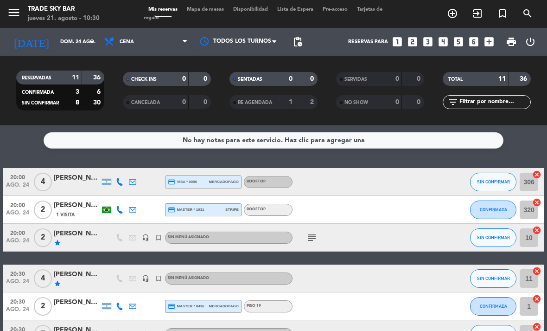
click at [14, 8] on icon "menu" at bounding box center [14, 13] width 14 height 14
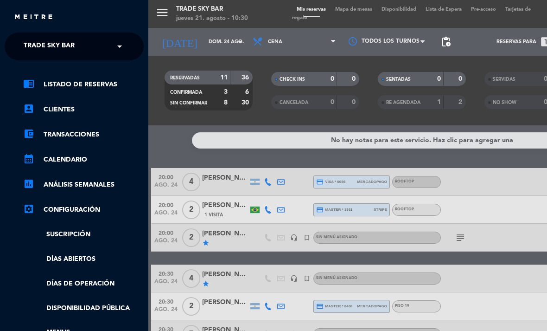
click at [44, 49] on span "Trade Sky Bar" at bounding box center [49, 46] width 51 height 19
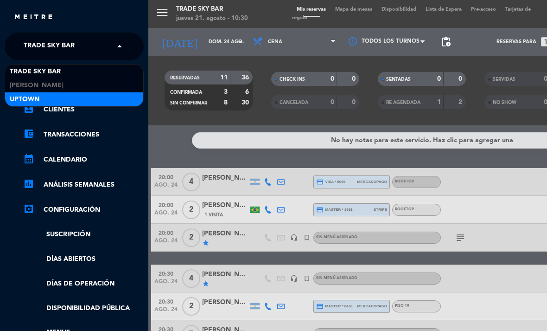
click at [45, 96] on div "Uptown" at bounding box center [74, 99] width 138 height 14
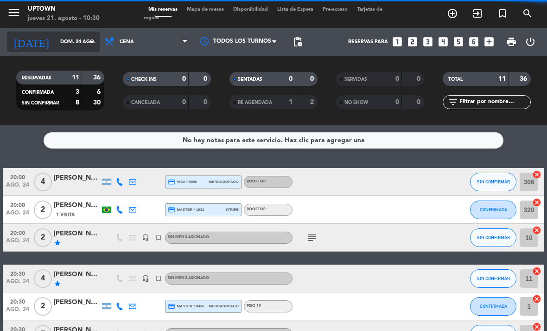
click at [74, 37] on input "dom. 24 ago." at bounding box center [90, 41] width 69 height 15
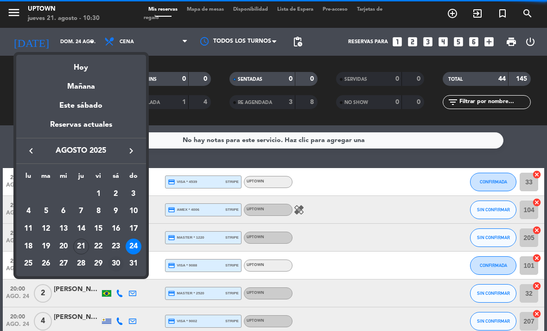
click at [117, 263] on div "30" at bounding box center [116, 264] width 16 height 16
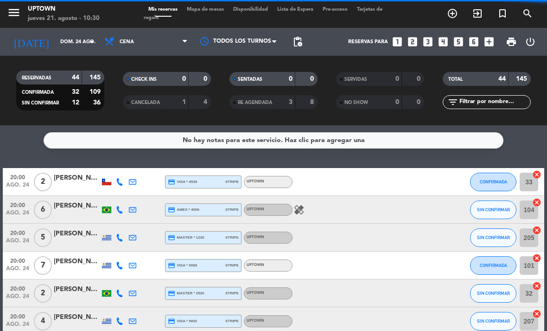
type input "sáb. 30 ago."
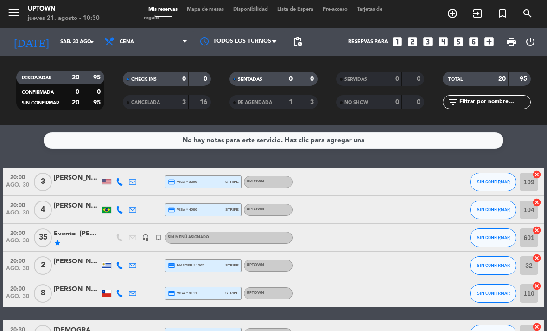
click at [458, 11] on icon "turned_in_not" at bounding box center [452, 13] width 11 height 11
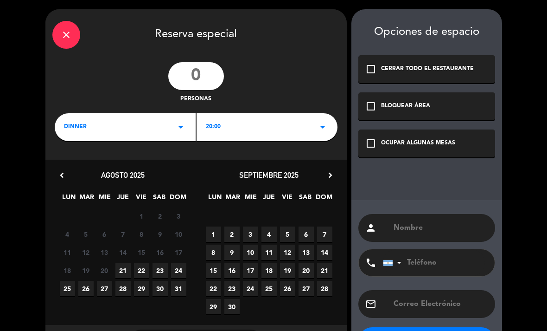
click at [192, 78] on input "number" at bounding box center [196, 76] width 56 height 28
type input "2"
click at [228, 124] on div "20:00 arrow_drop_down" at bounding box center [267, 127] width 141 height 28
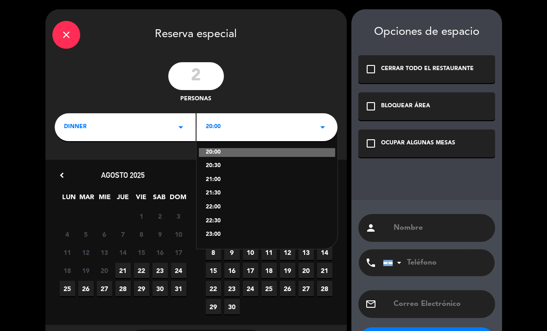
click at [221, 153] on div "20:00" at bounding box center [267, 152] width 136 height 9
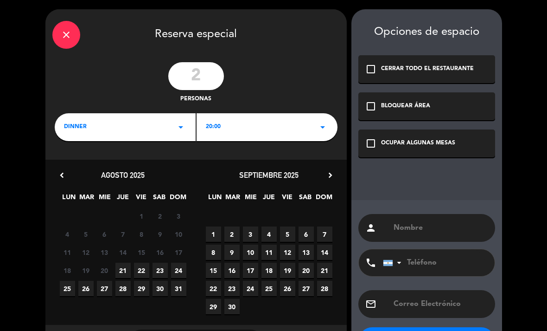
click at [160, 288] on span "30" at bounding box center [160, 288] width 15 height 15
click at [397, 144] on div "OCUPAR ALGUNAS MESAS" at bounding box center [418, 143] width 74 height 9
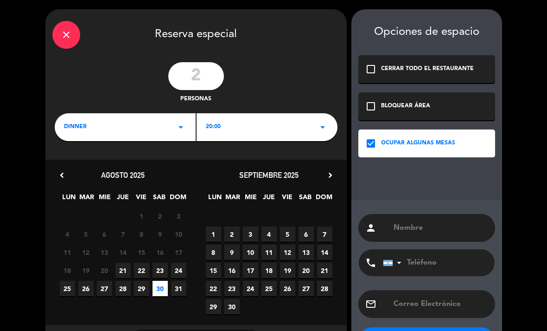
click at [422, 233] on input "text" at bounding box center [441, 227] width 96 height 13
click at [419, 229] on input "text" at bounding box center [441, 227] width 96 height 13
paste input "[PERSON_NAME]"
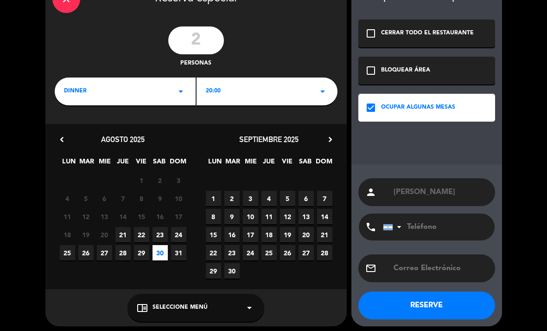
type input "[PERSON_NAME]"
click at [433, 300] on button "RESERVE" at bounding box center [426, 305] width 137 height 28
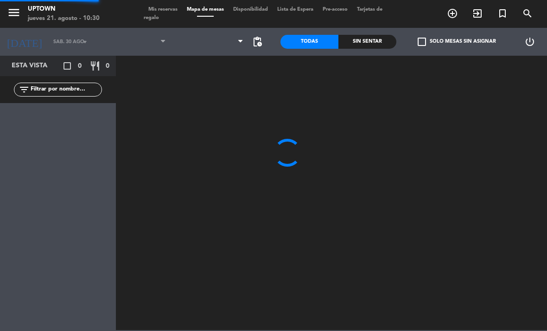
click at [155, 8] on span "Mis reservas" at bounding box center [163, 9] width 38 height 5
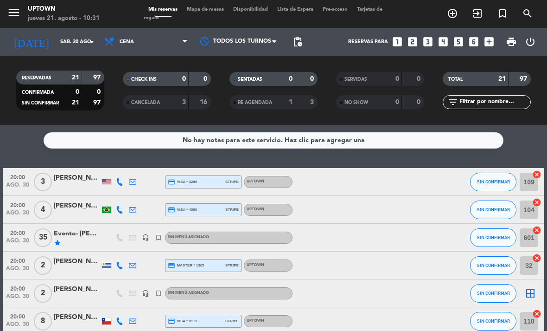
click at [530, 295] on icon "border_all" at bounding box center [530, 293] width 11 height 11
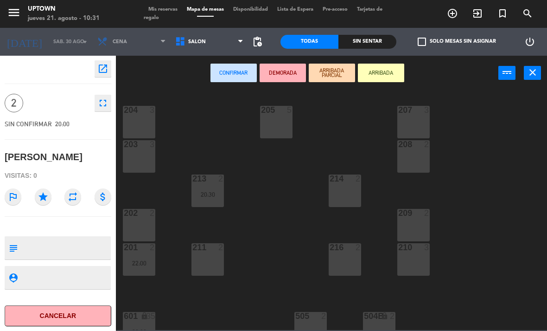
click at [144, 258] on div "201 2 22:00" at bounding box center [139, 259] width 32 height 32
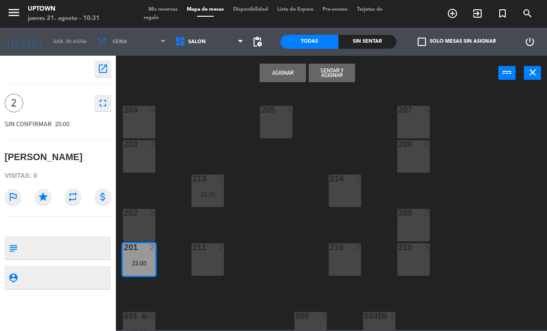
click at [81, 244] on textarea at bounding box center [65, 247] width 89 height 19
type textarea "Voucher baliarda 349"
click at [48, 195] on icon "star" at bounding box center [43, 196] width 17 height 17
click at [292, 77] on button "Asignar" at bounding box center [283, 73] width 46 height 19
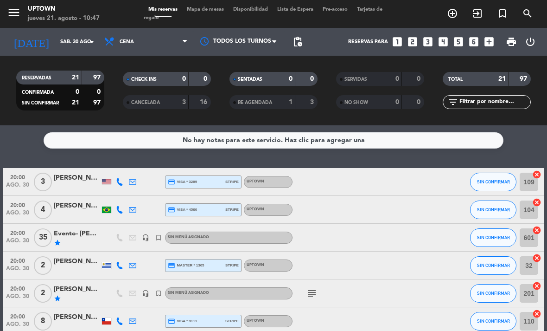
click at [14, 14] on icon "menu" at bounding box center [14, 13] width 14 height 14
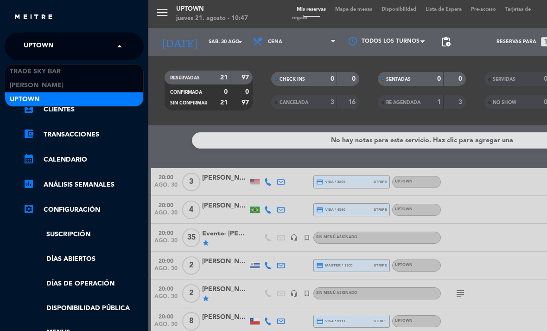
click at [40, 46] on span "Uptown" at bounding box center [39, 46] width 30 height 19
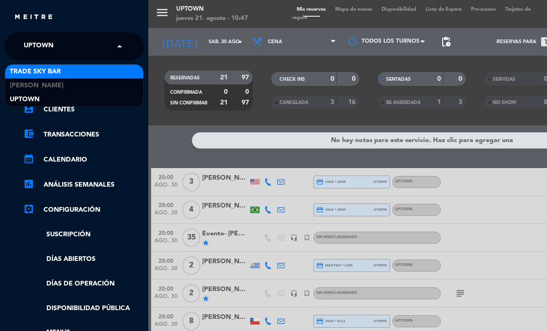
click at [47, 69] on span "Trade Sky Bar" at bounding box center [35, 71] width 51 height 11
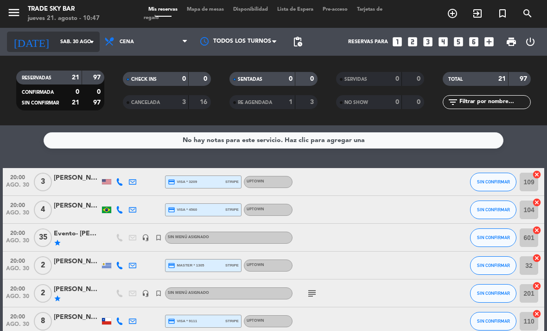
click at [90, 35] on input "sáb. 30 ago." at bounding box center [90, 41] width 69 height 15
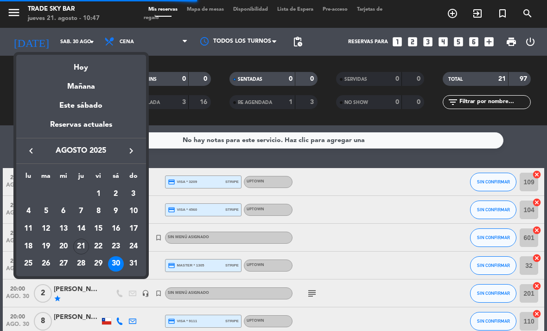
click at [119, 244] on div "23" at bounding box center [116, 246] width 16 height 16
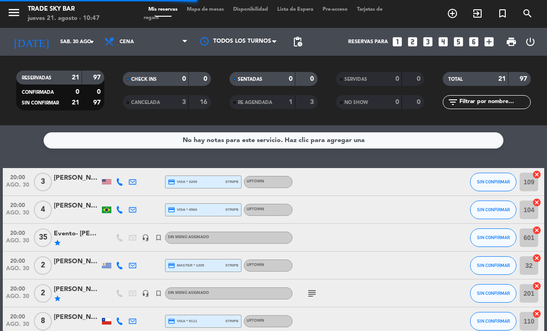
type input "sáb. 23 ago."
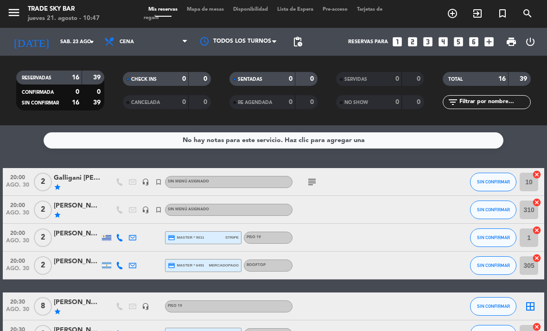
click at [458, 13] on icon "turned_in_not" at bounding box center [452, 13] width 11 height 11
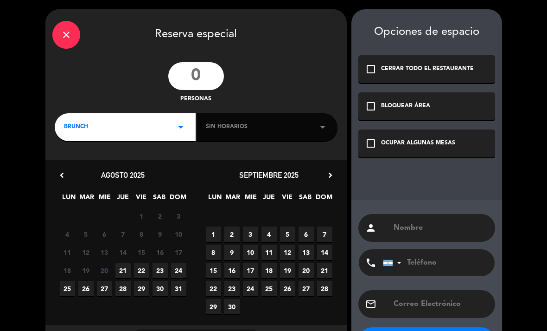
click at [249, 59] on div "close Reserva especial personas BRUNCH arrow_drop_down Sin horarios arrow_drop_…" at bounding box center [195, 185] width 301 height 352
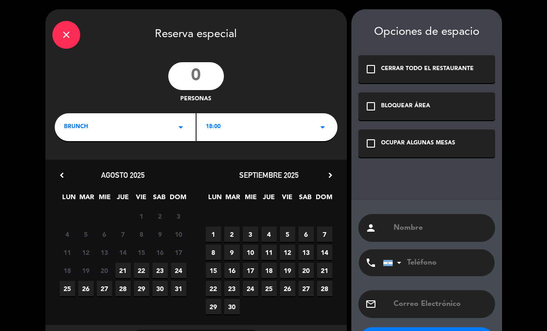
click at [211, 71] on input "number" at bounding box center [196, 76] width 56 height 28
type input "2"
click at [239, 130] on div "18:00 arrow_drop_down" at bounding box center [267, 127] width 141 height 28
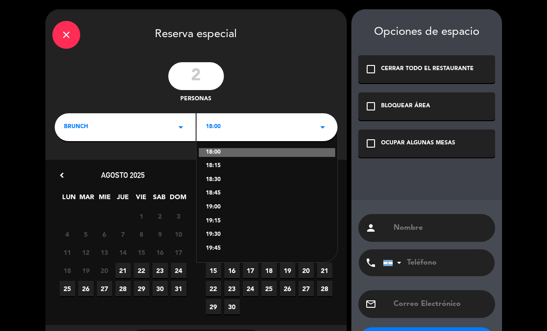
click at [174, 130] on div "BRUNCH arrow_drop_down" at bounding box center [125, 127] width 141 height 28
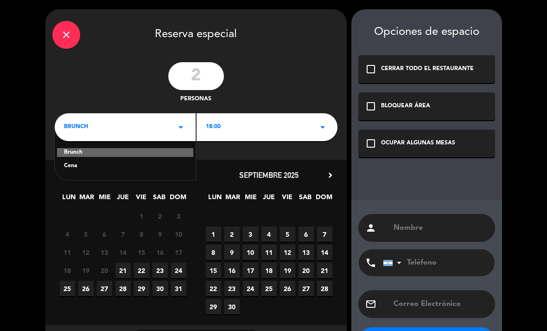
click at [171, 162] on div "Cena" at bounding box center [125, 165] width 122 height 9
click at [162, 274] on span "23" at bounding box center [160, 269] width 15 height 15
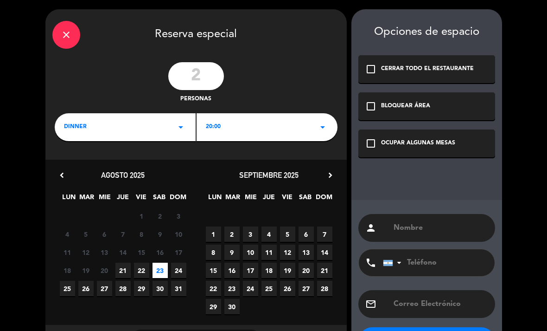
click at [447, 147] on div "OCUPAR ALGUNAS MESAS" at bounding box center [418, 143] width 74 height 9
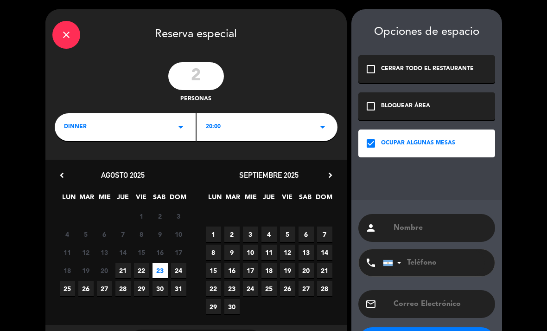
click at [403, 234] on input "text" at bounding box center [441, 227] width 96 height 13
click at [419, 230] on input "text" at bounding box center [441, 227] width 96 height 13
paste input "[PERSON_NAME]"
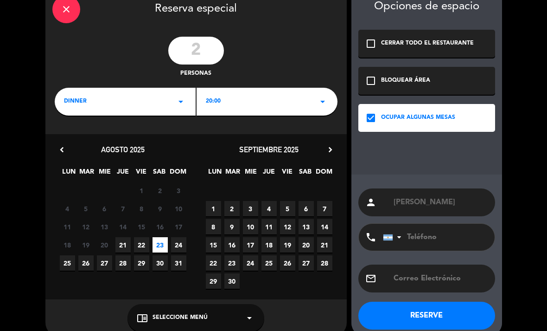
type input "[PERSON_NAME]"
click at [457, 304] on button "RESERVE" at bounding box center [426, 315] width 137 height 28
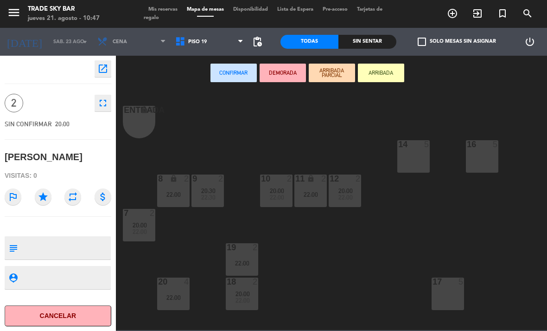
click at [313, 203] on div "11 lock 2 22:00" at bounding box center [310, 190] width 32 height 32
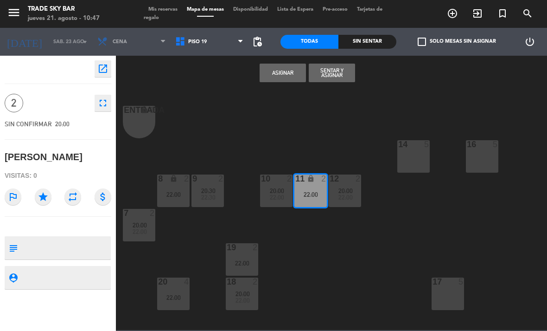
click at [88, 244] on textarea at bounding box center [65, 247] width 89 height 19
click at [84, 249] on textarea at bounding box center [65, 247] width 89 height 19
type textarea "Voucher baliarda 446"
click at [48, 200] on icon "star" at bounding box center [43, 196] width 17 height 17
click at [281, 81] on button "Asignar" at bounding box center [283, 73] width 46 height 19
